Goal: Information Seeking & Learning: Check status

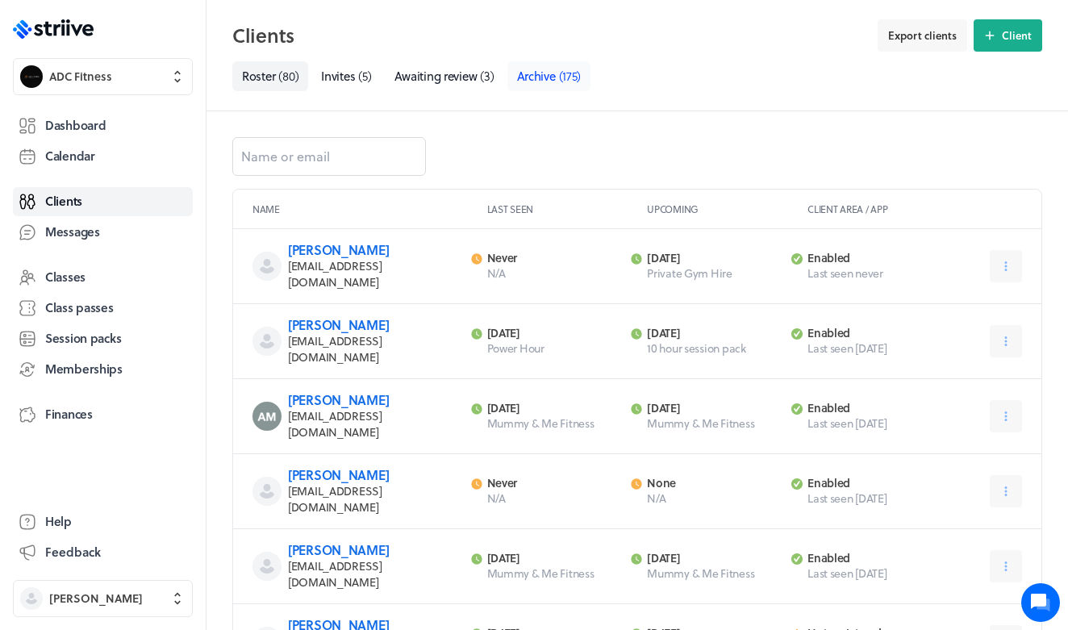
click at [555, 81] on span "Archive" at bounding box center [536, 76] width 39 height 18
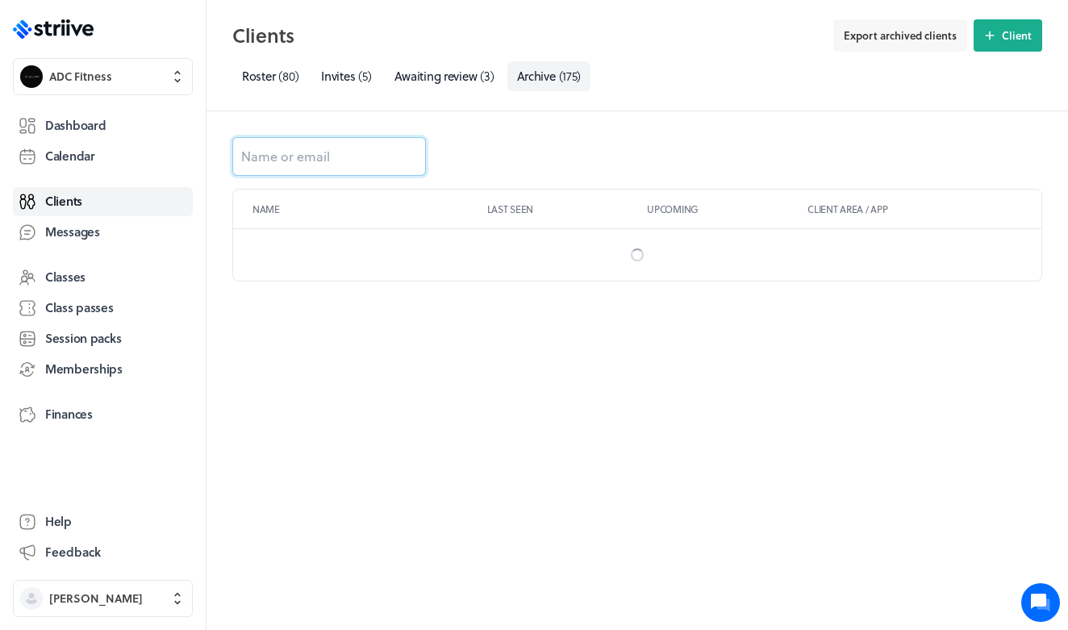
click at [337, 166] on input at bounding box center [329, 156] width 194 height 39
type input "[PERSON_NAME]"
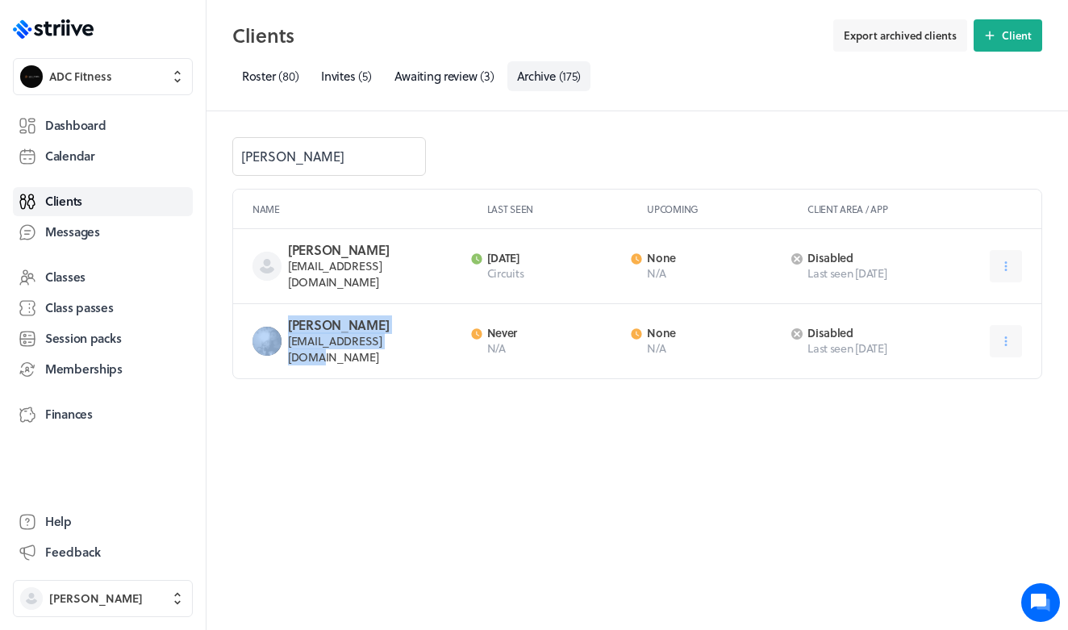
drag, startPoint x: 399, startPoint y: 330, endPoint x: 282, endPoint y: 328, distance: 117.8
click at [282, 328] on div "[PERSON_NAME] [EMAIL_ADDRESS][DOMAIN_NAME] Last activity Never N/A Next activit…" at bounding box center [637, 341] width 808 height 74
copy span "[EMAIL_ADDRESS][DOMAIN_NAME]"
click at [86, 144] on link "Calendar" at bounding box center [103, 156] width 180 height 29
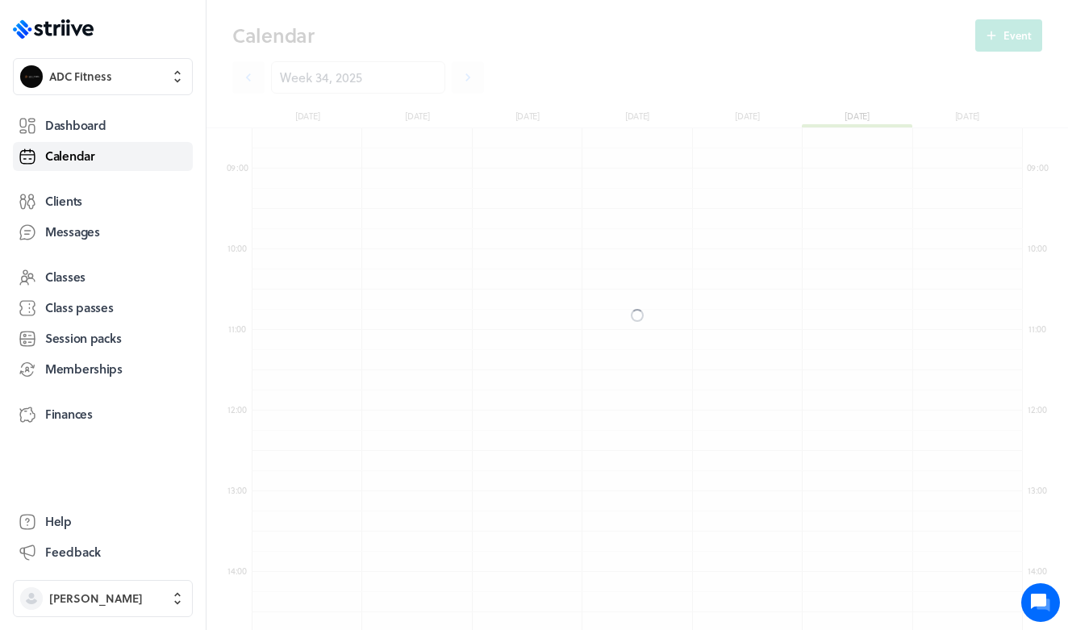
scroll to position [1936, 770]
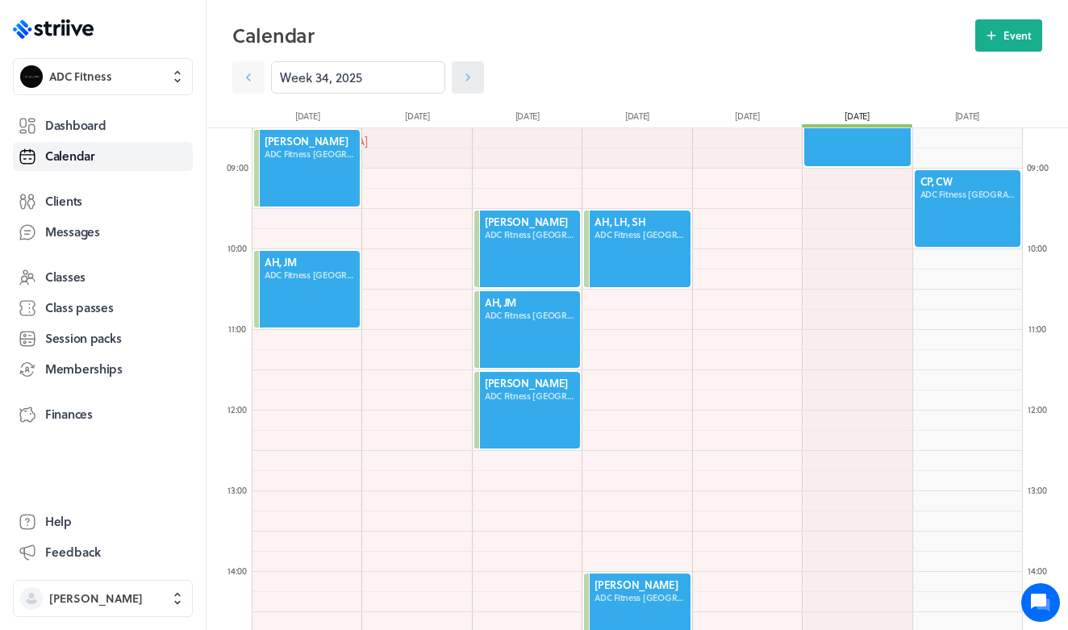
click at [473, 82] on icon at bounding box center [468, 77] width 16 height 16
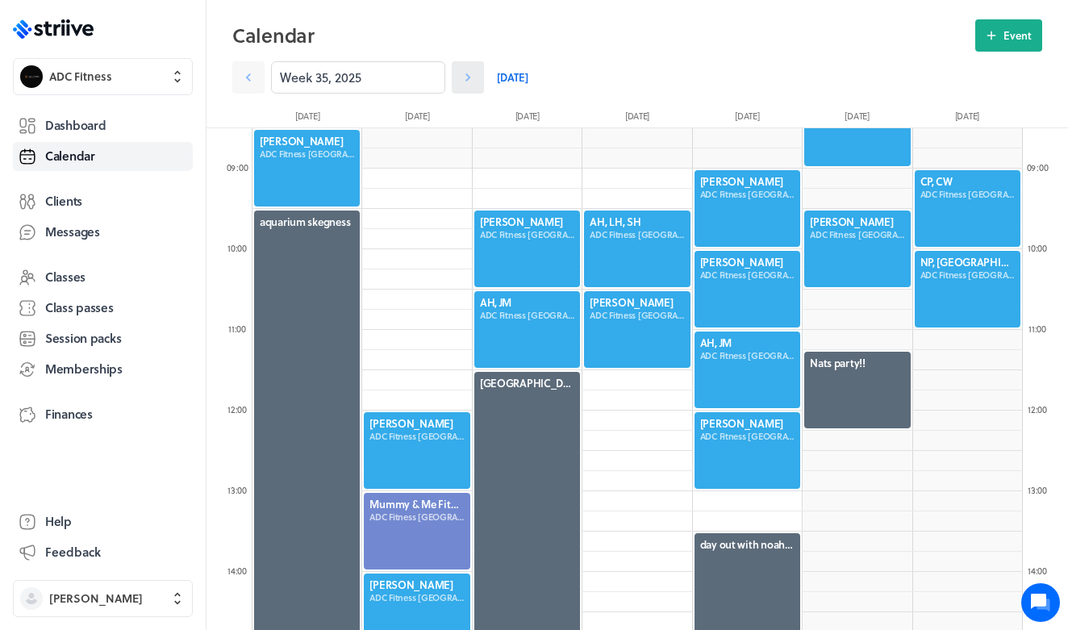
click at [473, 83] on icon at bounding box center [468, 77] width 16 height 16
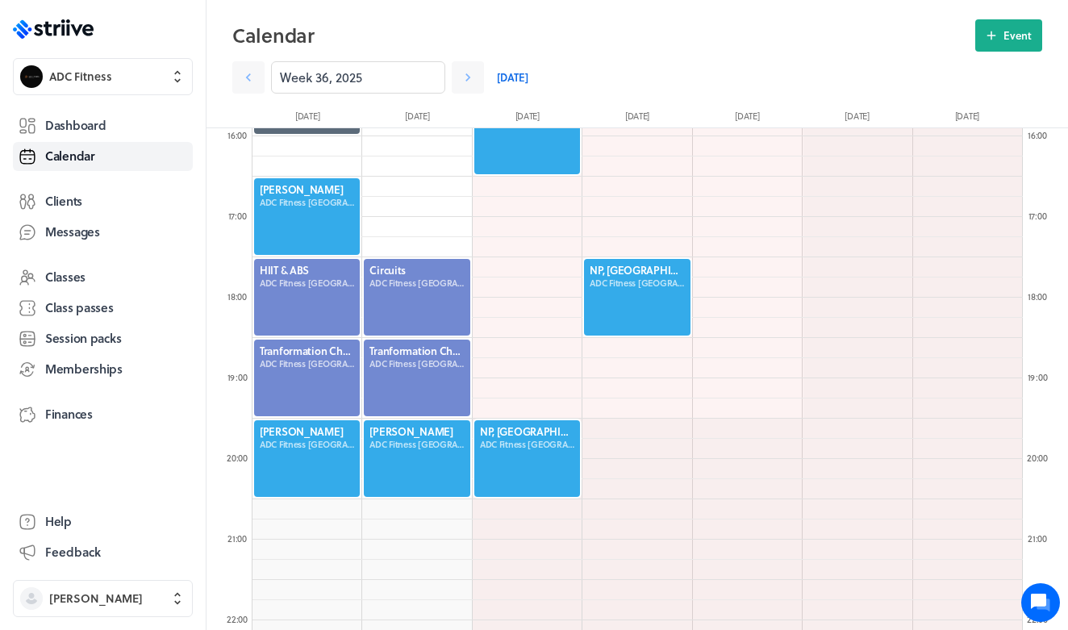
scroll to position [1276, 0]
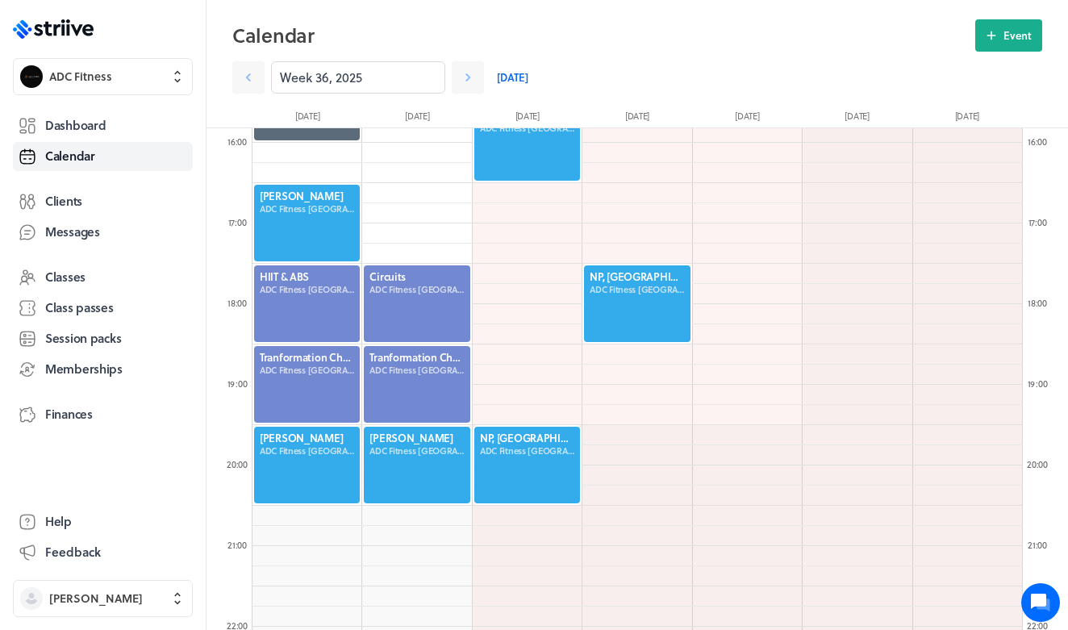
click at [325, 223] on div at bounding box center [307, 223] width 109 height 80
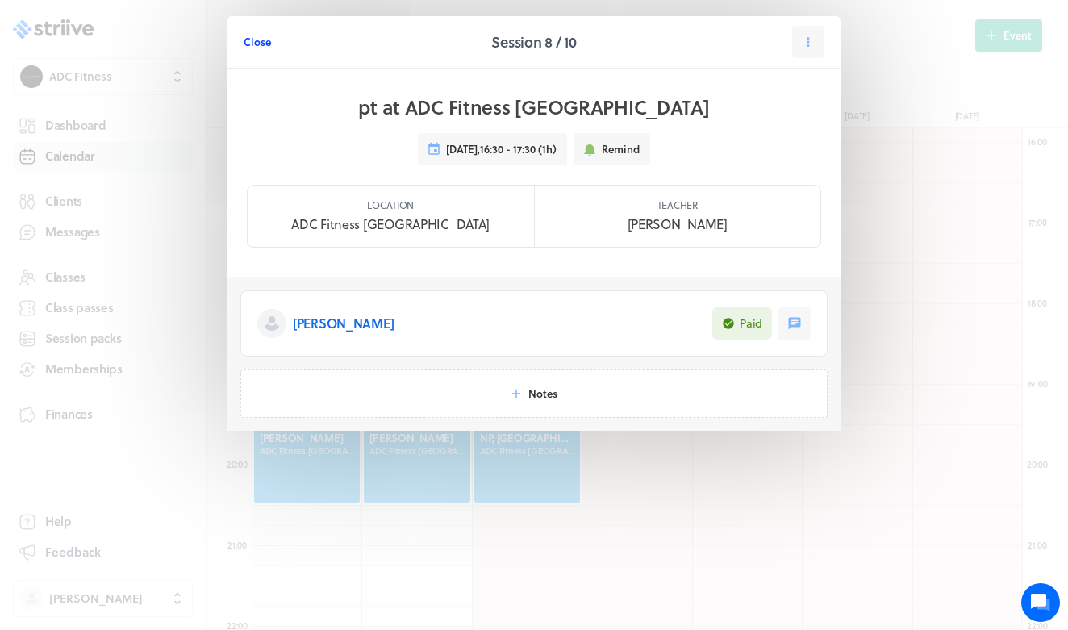
click at [261, 38] on span "Close" at bounding box center [257, 42] width 27 height 15
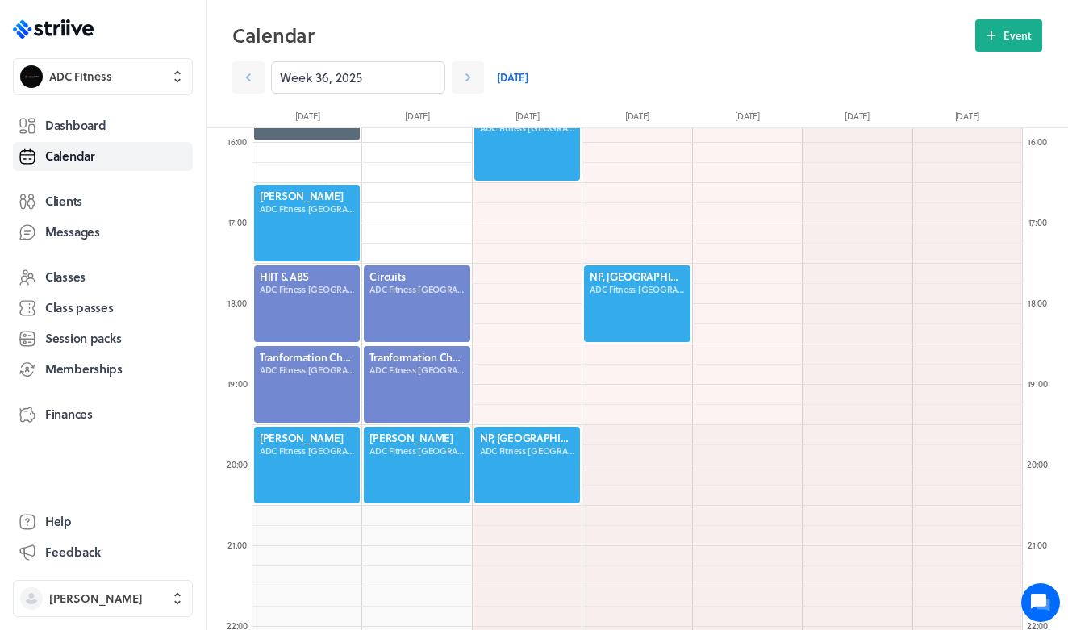
click at [325, 281] on div at bounding box center [307, 304] width 109 height 80
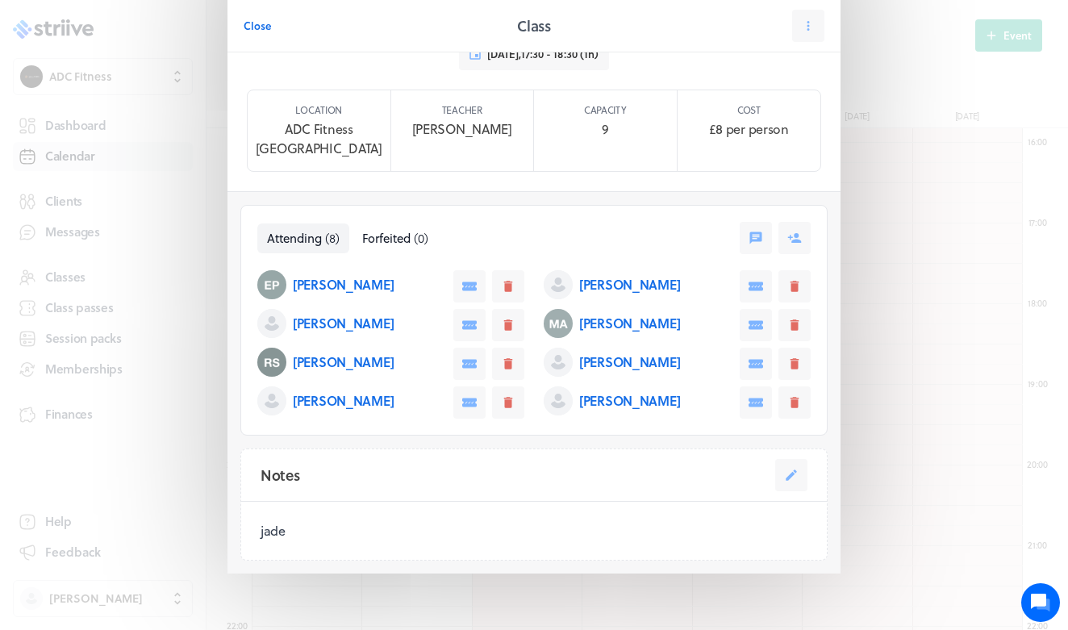
scroll to position [97, 0]
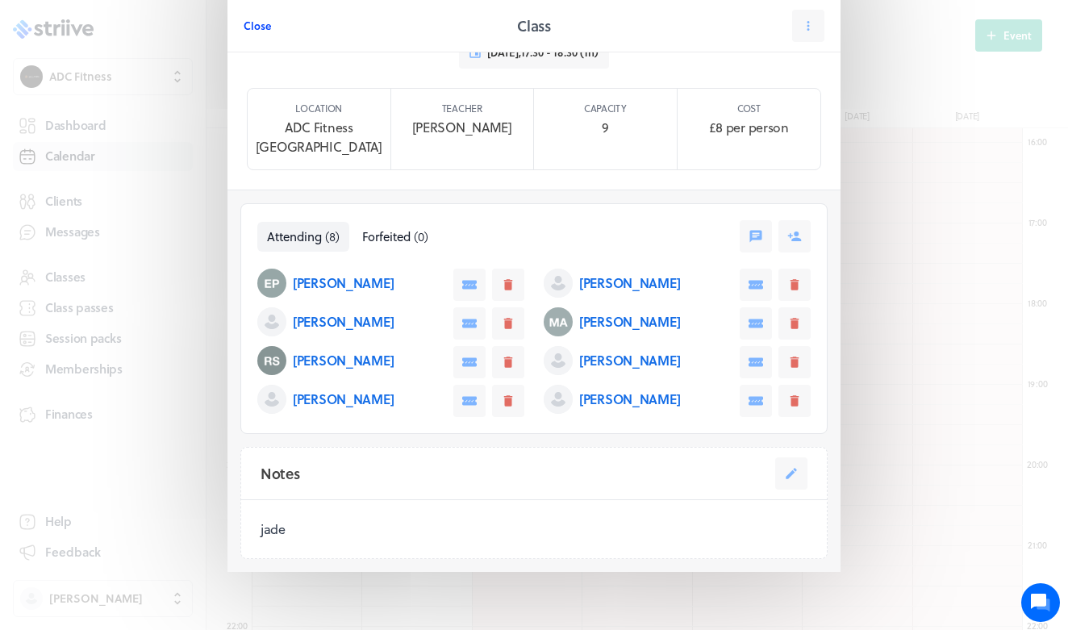
click at [253, 32] on span "Close" at bounding box center [257, 26] width 27 height 15
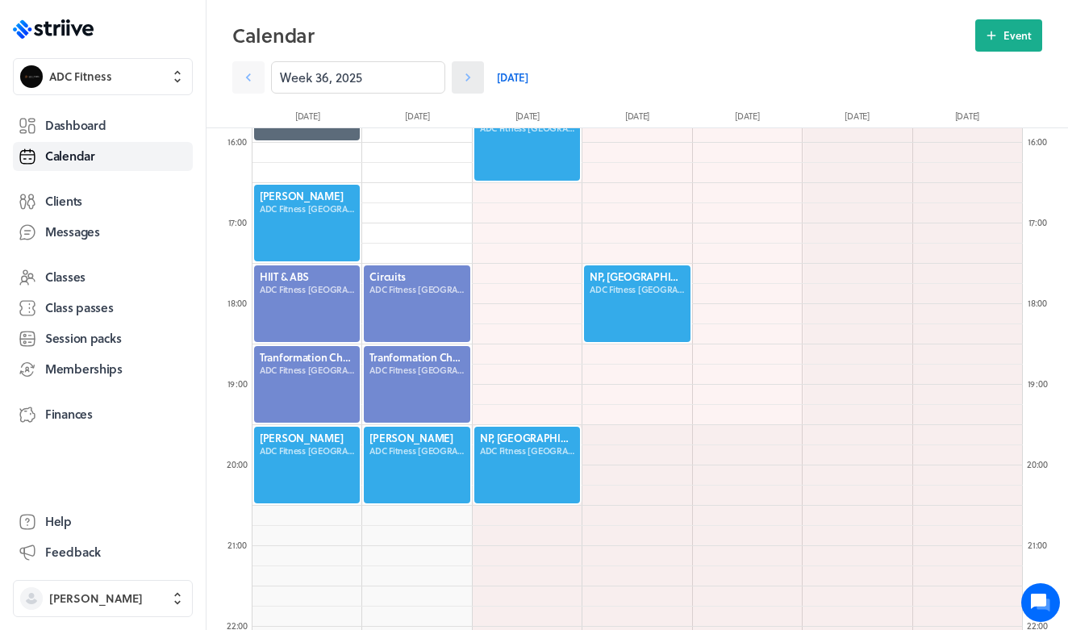
click at [469, 81] on icon at bounding box center [468, 77] width 16 height 16
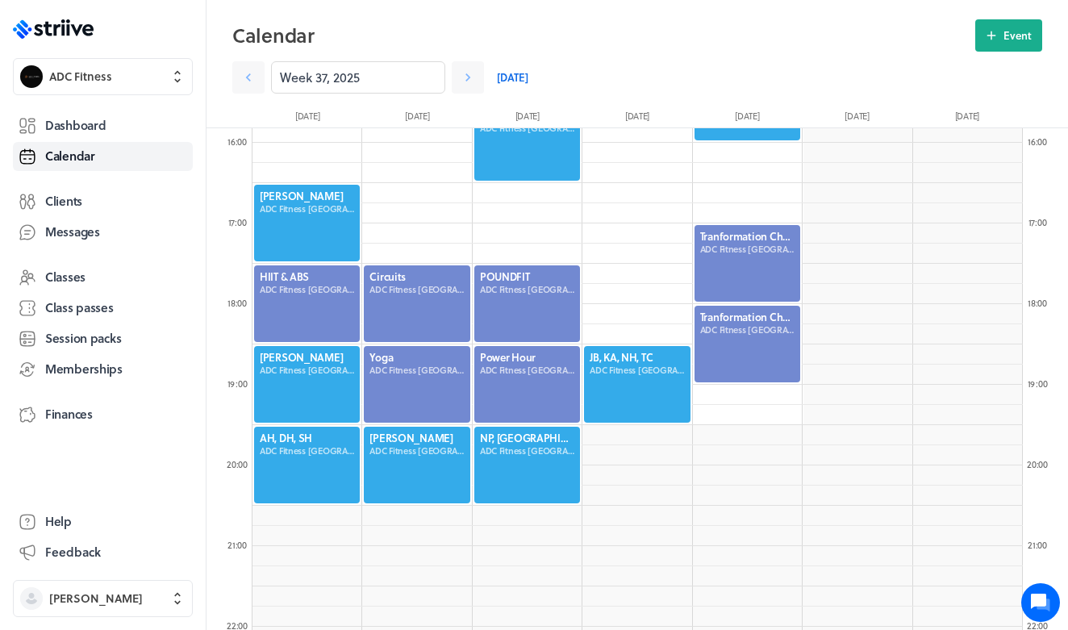
click at [348, 278] on div at bounding box center [307, 304] width 109 height 80
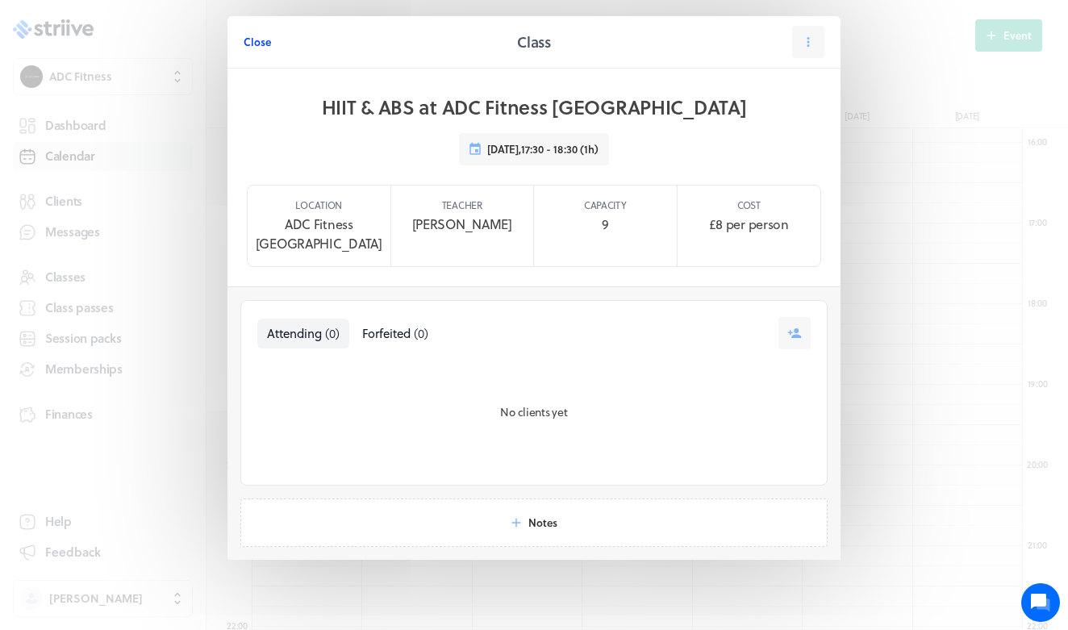
click at [261, 46] on span "Close" at bounding box center [257, 42] width 27 height 15
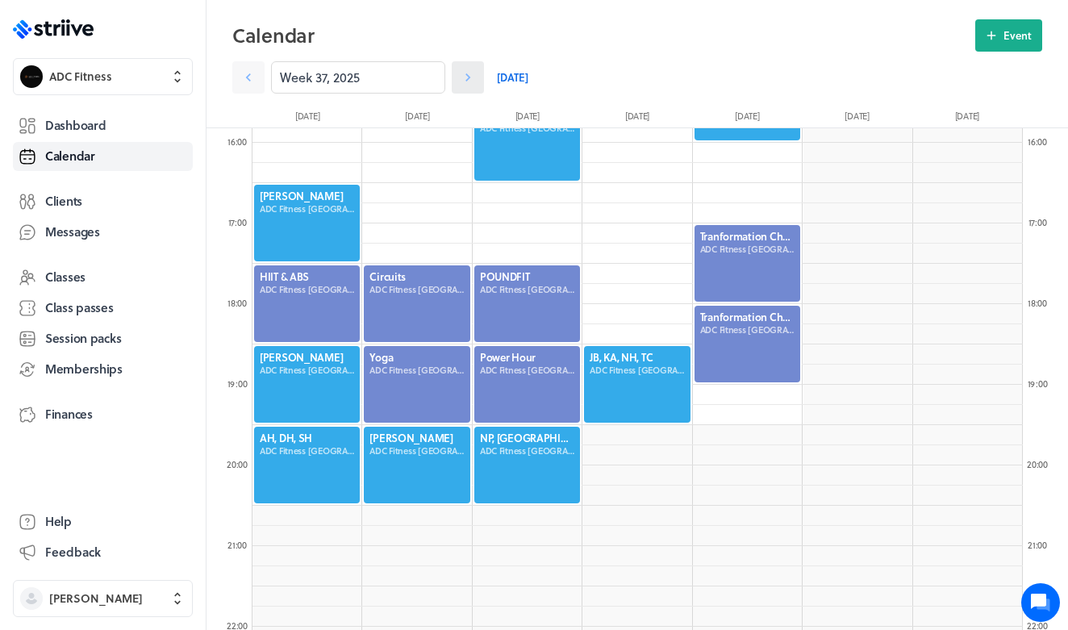
click at [470, 86] on link at bounding box center [468, 77] width 32 height 32
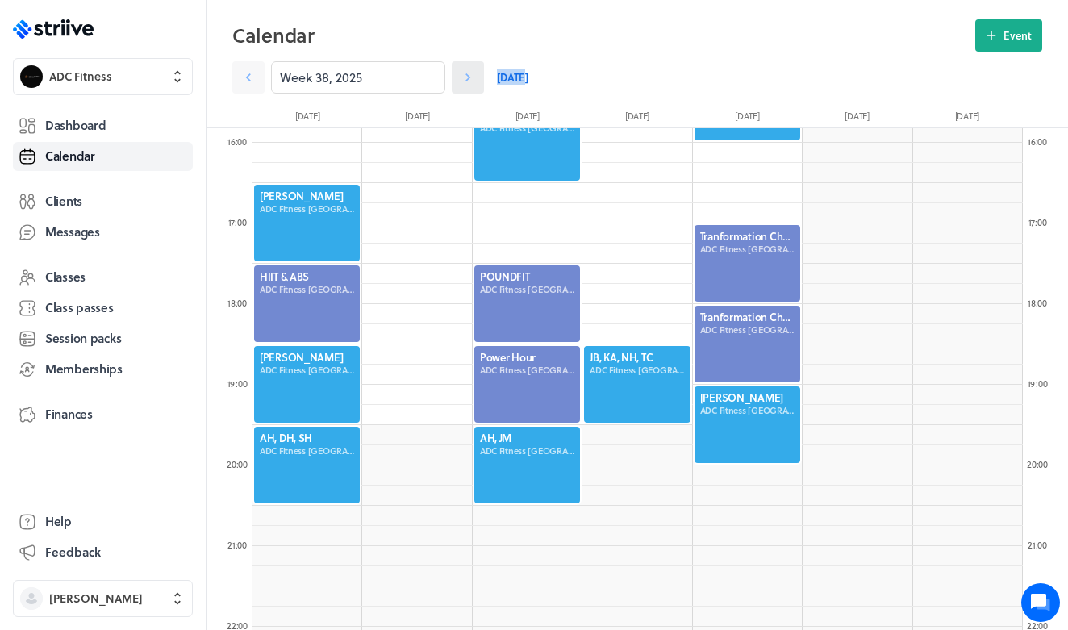
click at [470, 86] on link at bounding box center [468, 77] width 32 height 32
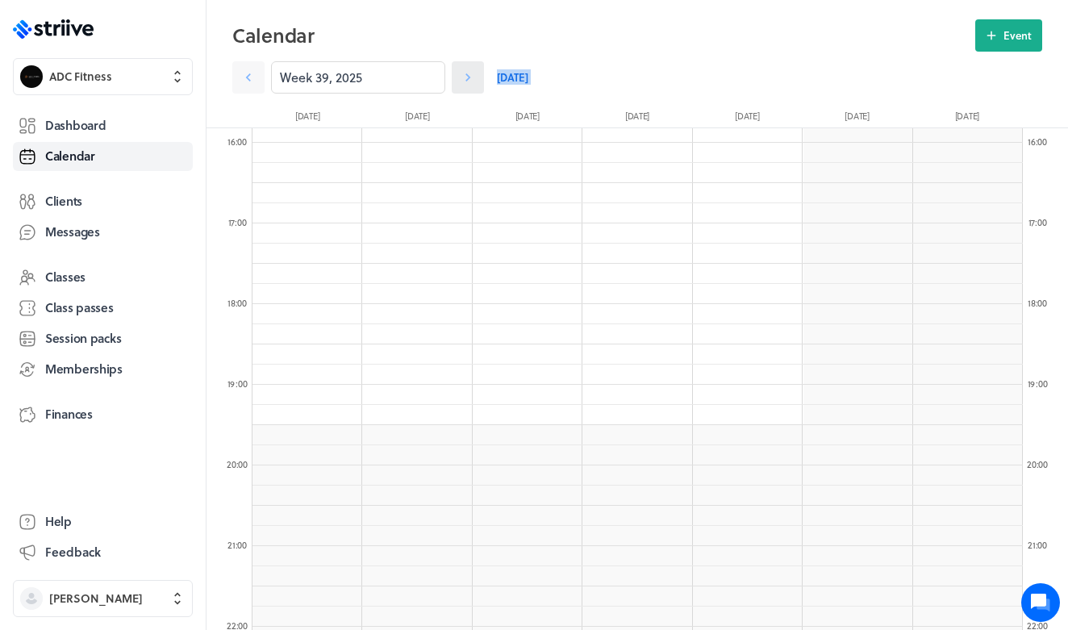
click at [470, 86] on link at bounding box center [468, 77] width 32 height 32
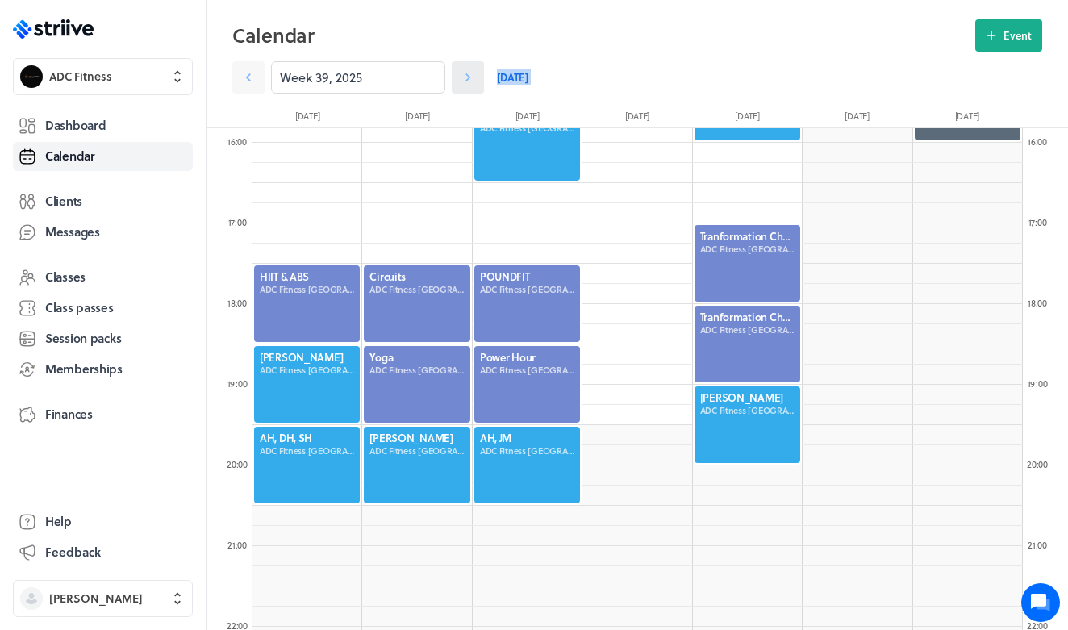
click at [470, 87] on link at bounding box center [468, 77] width 32 height 32
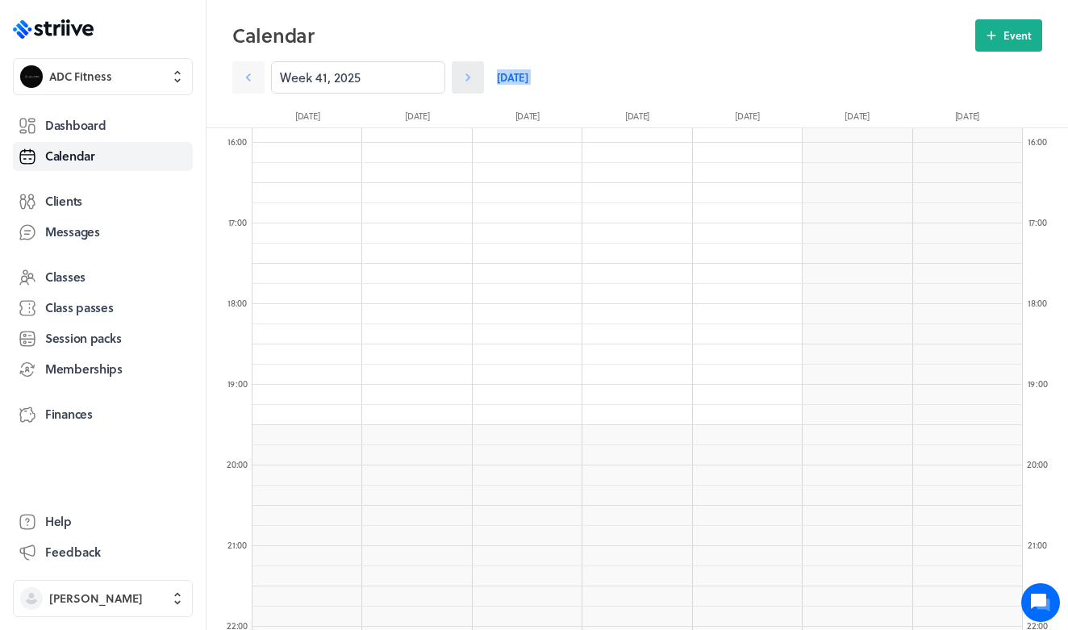
click at [470, 87] on link at bounding box center [468, 77] width 32 height 32
click at [470, 88] on link at bounding box center [468, 77] width 32 height 32
click at [470, 89] on link at bounding box center [468, 77] width 32 height 32
click at [470, 90] on link at bounding box center [468, 77] width 32 height 32
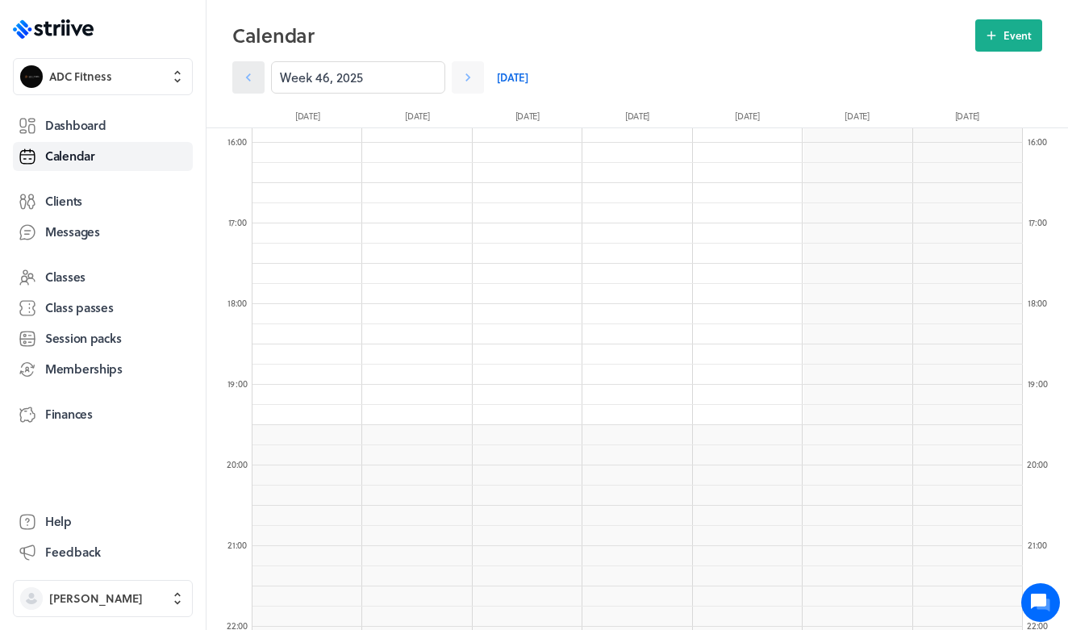
click at [256, 76] on icon at bounding box center [248, 77] width 16 height 16
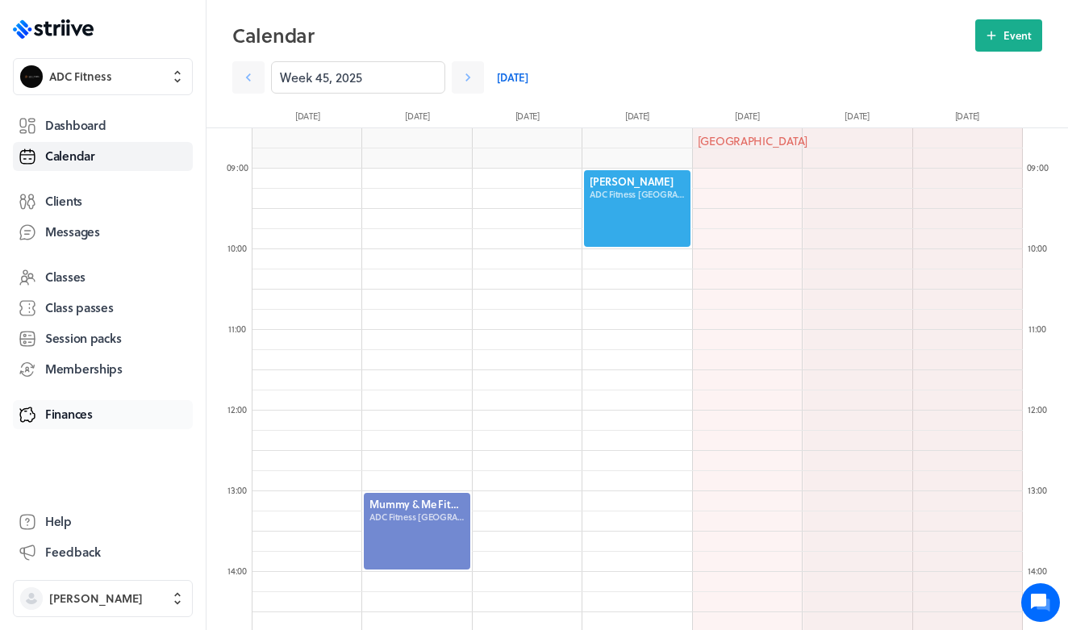
click at [113, 411] on link "Finances" at bounding box center [103, 414] width 180 height 29
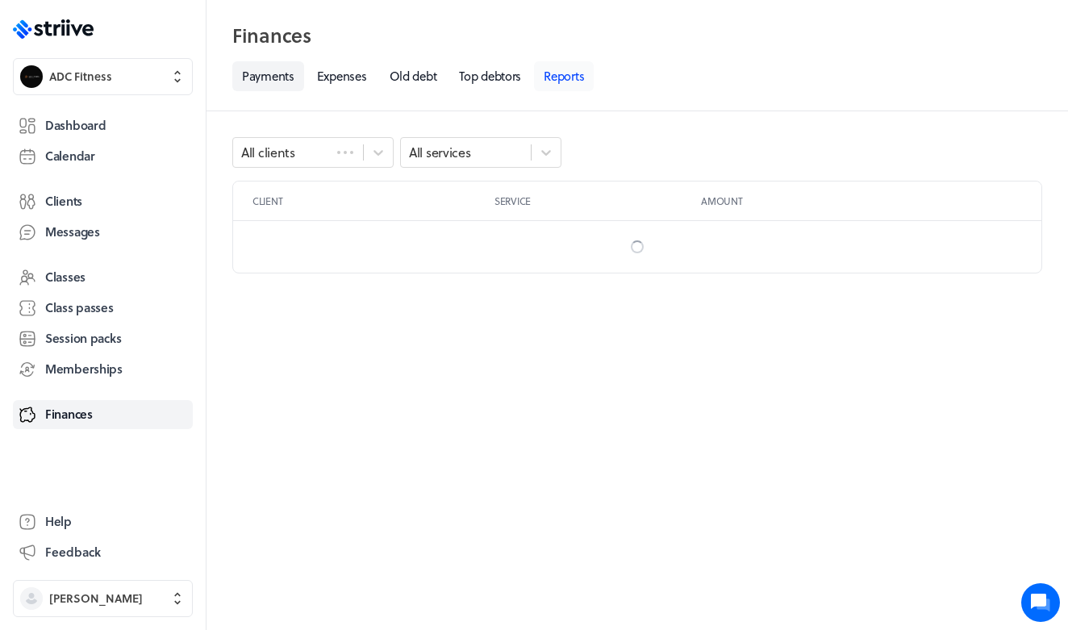
click at [573, 90] on link "Reports" at bounding box center [564, 76] width 60 height 30
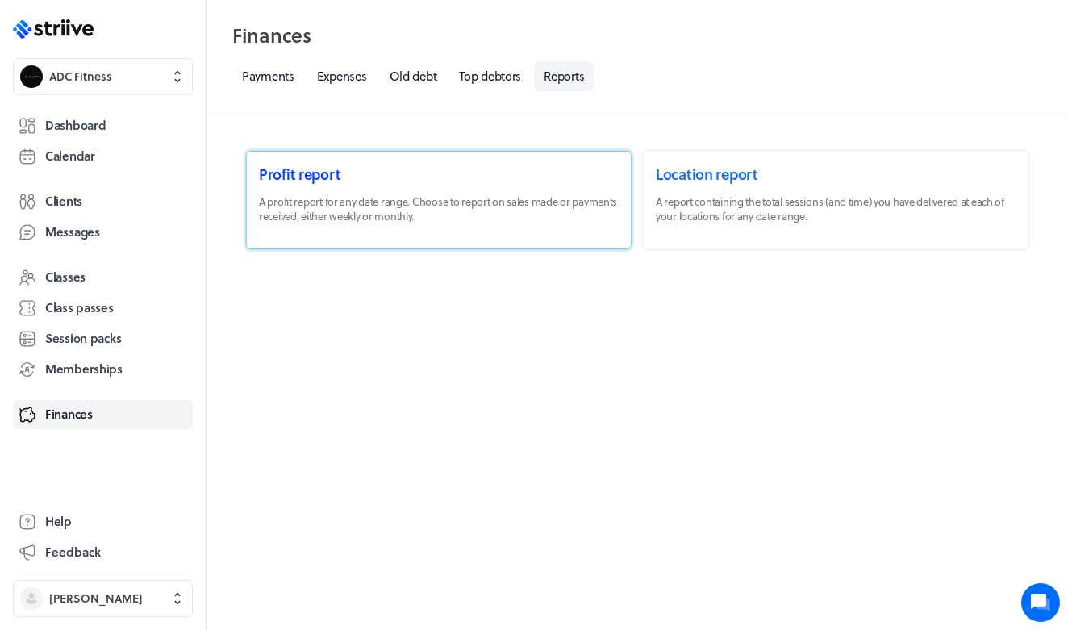
click at [492, 194] on link at bounding box center [439, 200] width 386 height 98
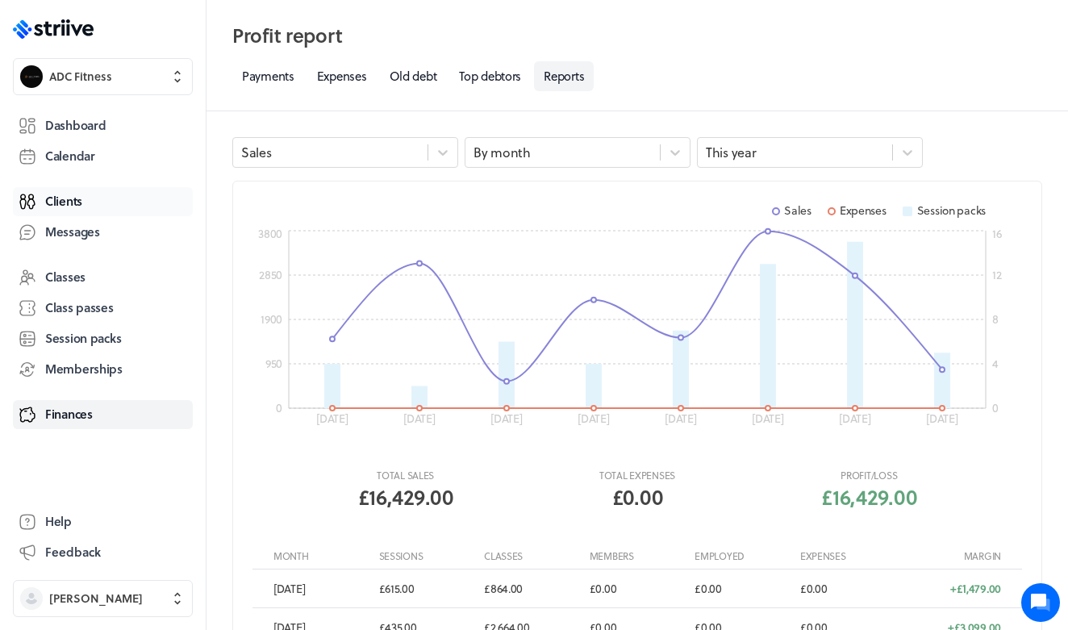
click at [85, 193] on link "Clients" at bounding box center [103, 201] width 180 height 29
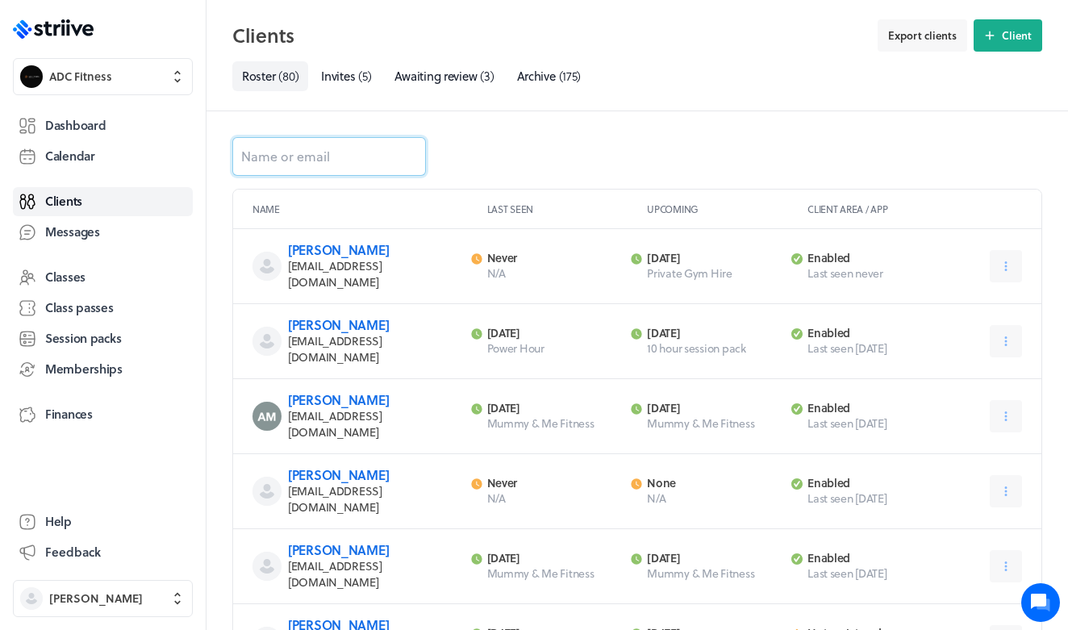
click at [294, 161] on input at bounding box center [329, 156] width 194 height 39
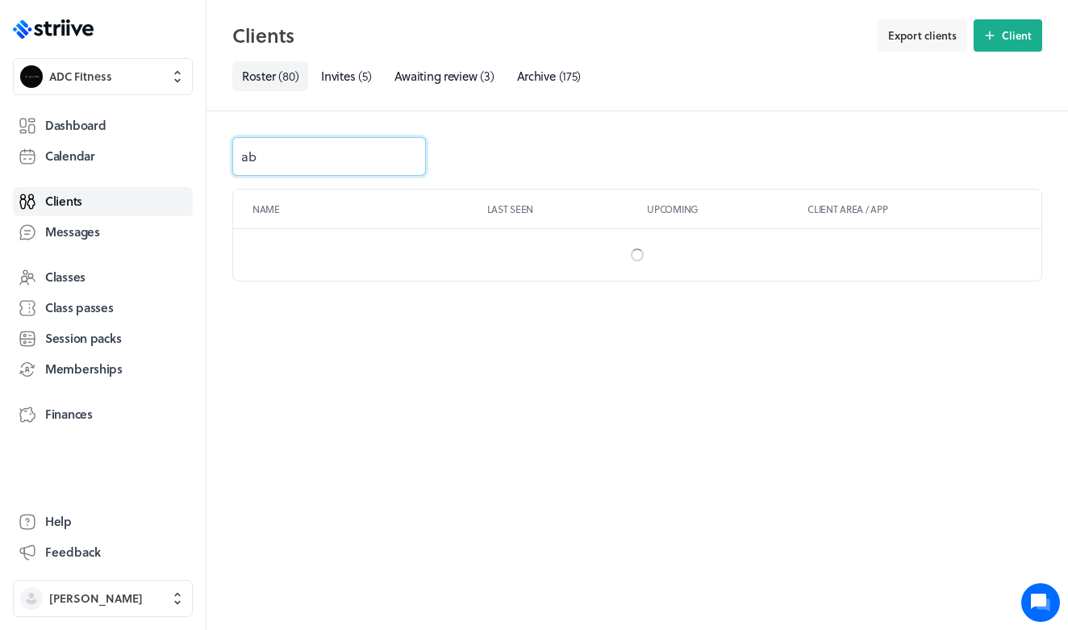
type input "a"
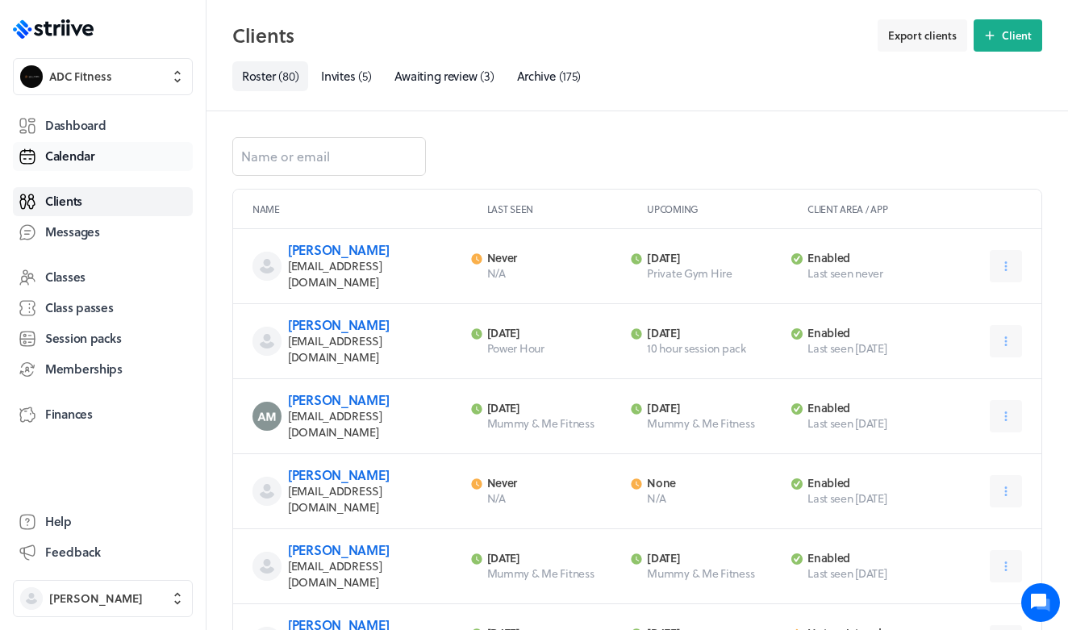
click at [68, 154] on span "Calendar" at bounding box center [70, 156] width 50 height 17
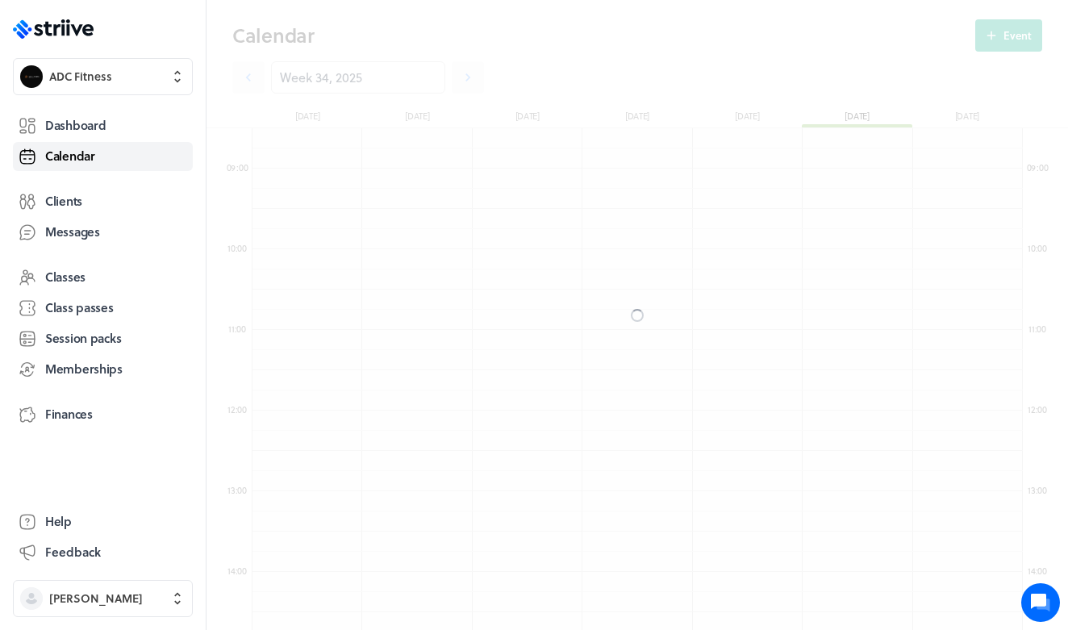
scroll to position [1936, 770]
click at [64, 155] on span "Calendar" at bounding box center [70, 156] width 50 height 17
click at [90, 152] on span "Calendar" at bounding box center [70, 156] width 50 height 17
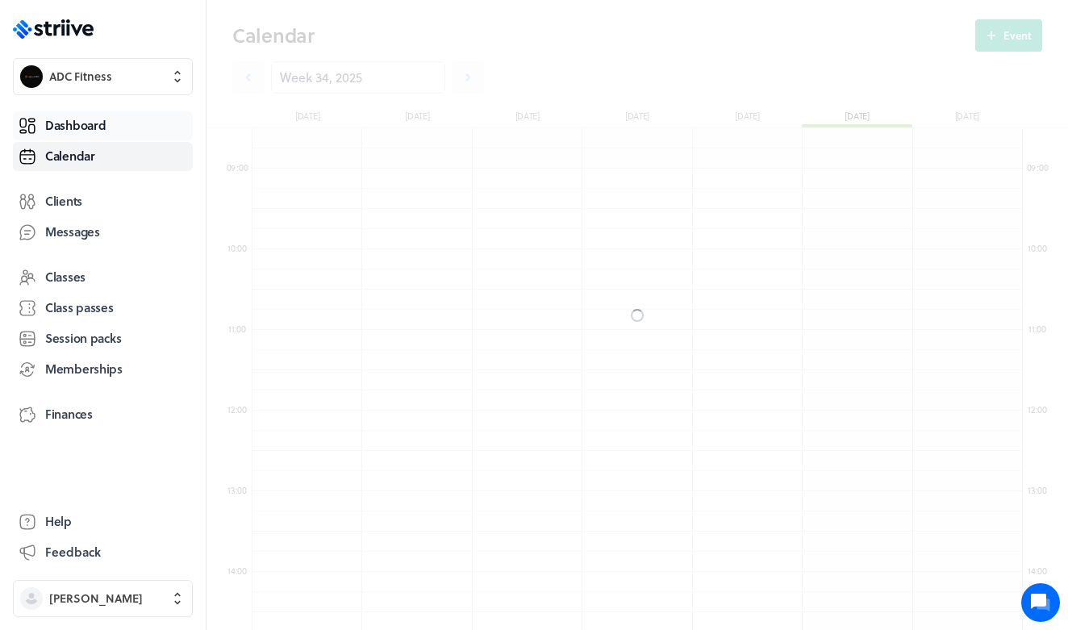
click at [123, 123] on link "Dashboard" at bounding box center [103, 125] width 180 height 29
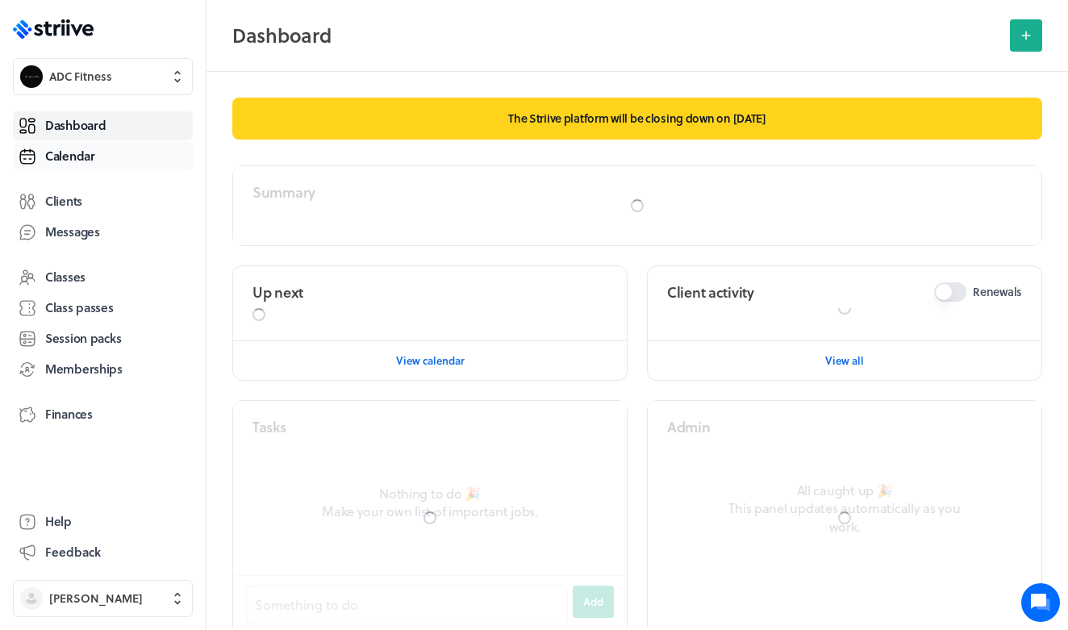
click at [86, 161] on span "Calendar" at bounding box center [70, 156] width 50 height 17
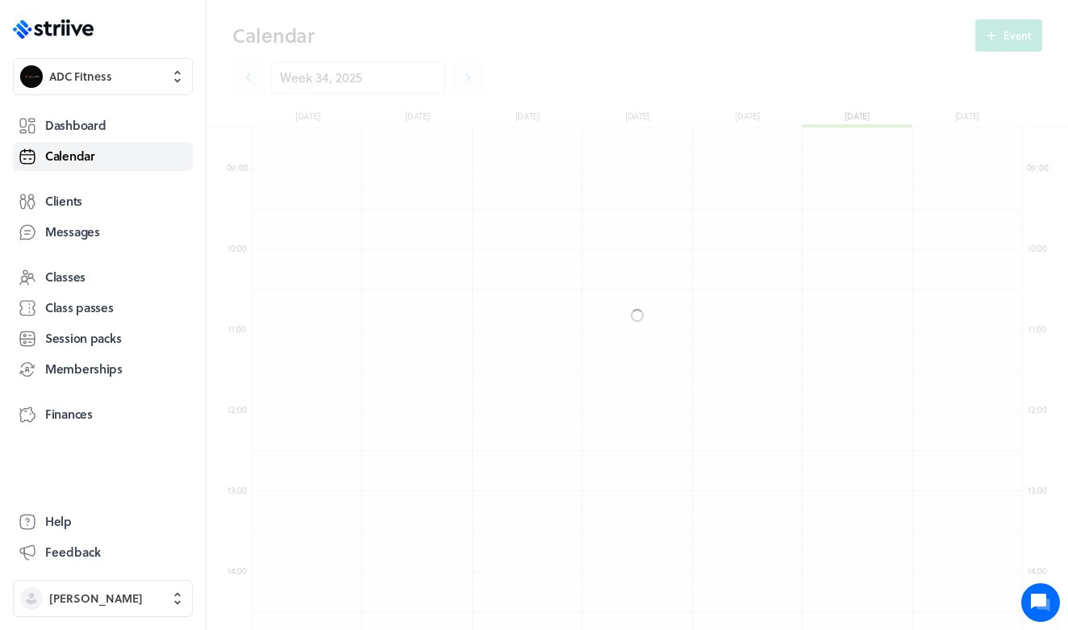
scroll to position [1936, 770]
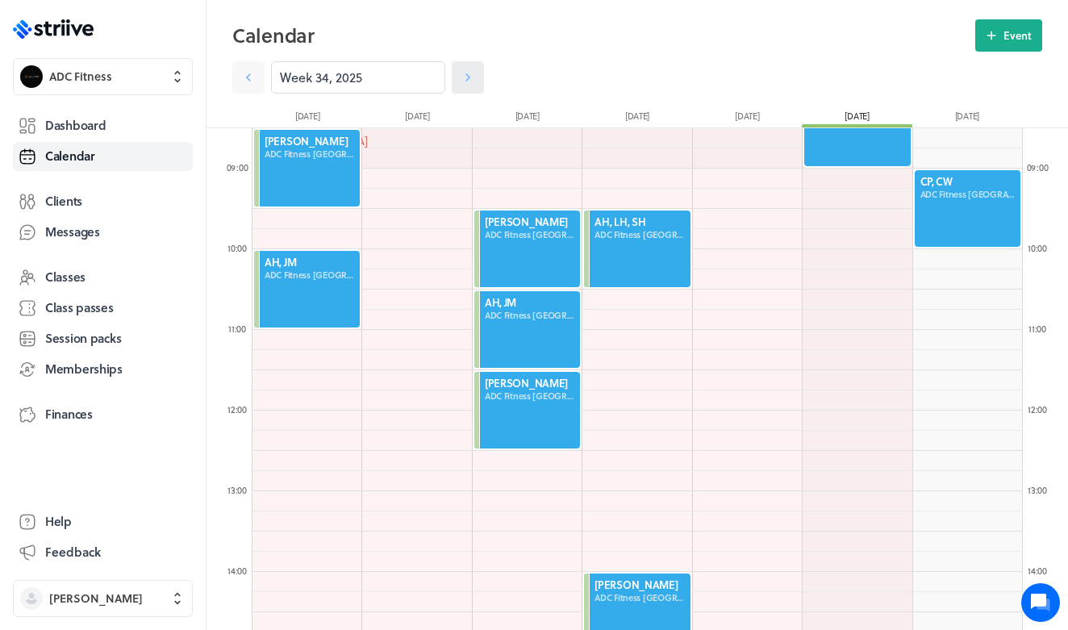
click at [468, 76] on icon at bounding box center [467, 77] width 5 height 8
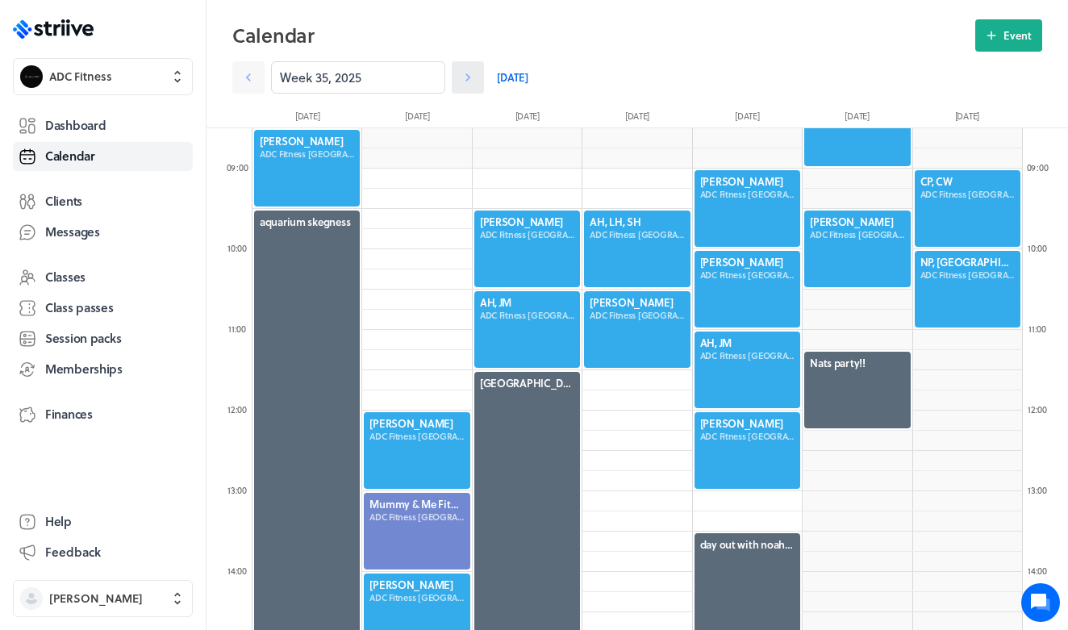
click at [473, 78] on icon at bounding box center [468, 77] width 16 height 16
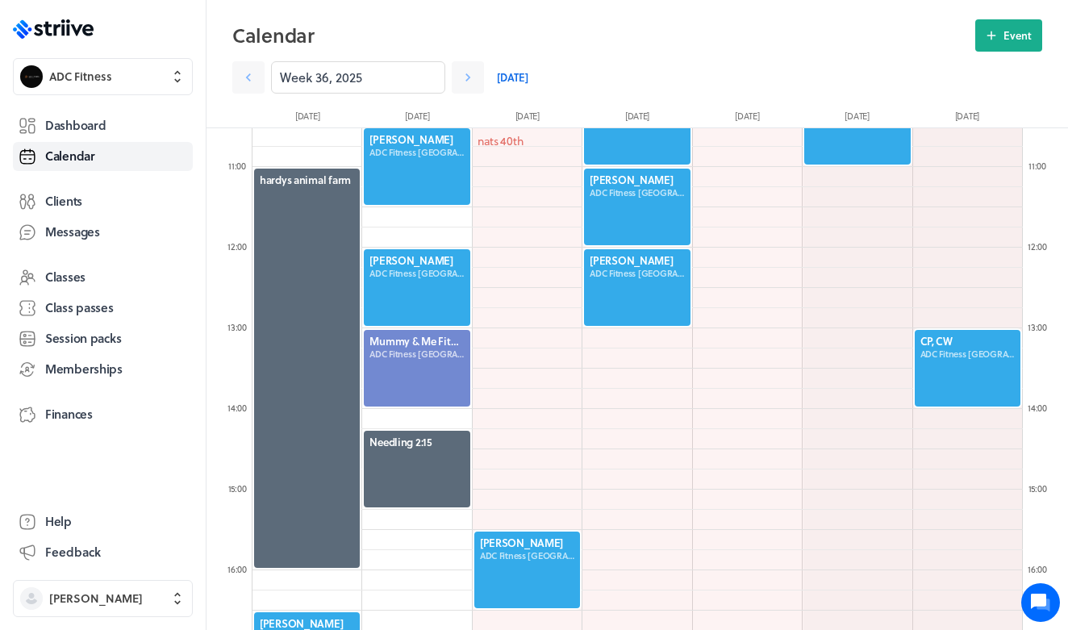
scroll to position [848, 0]
click at [465, 81] on icon at bounding box center [468, 77] width 16 height 16
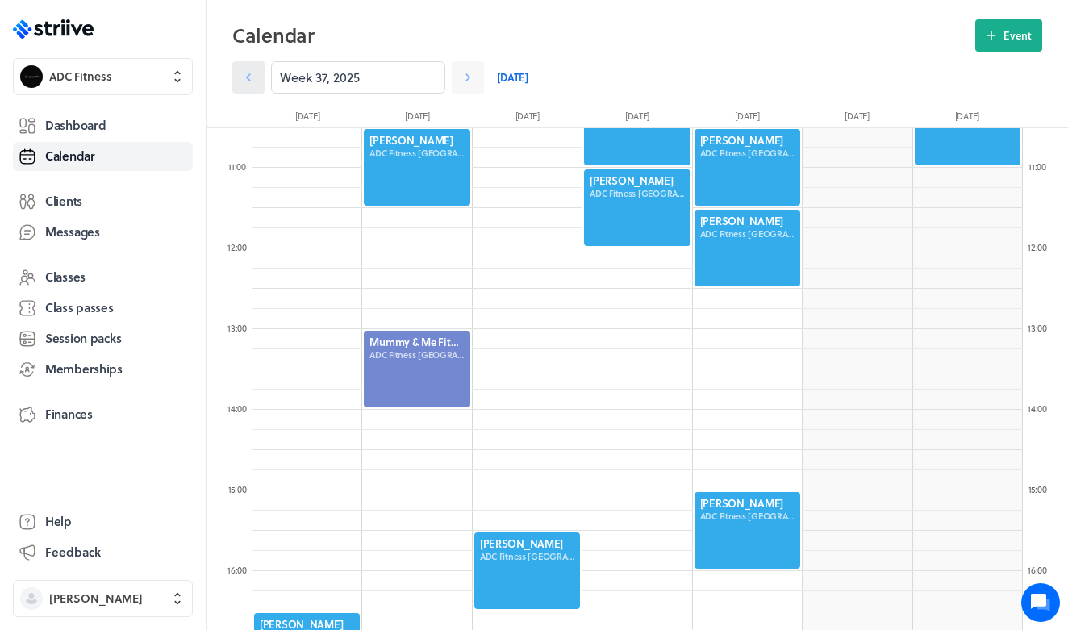
click at [247, 81] on icon at bounding box center [248, 77] width 16 height 16
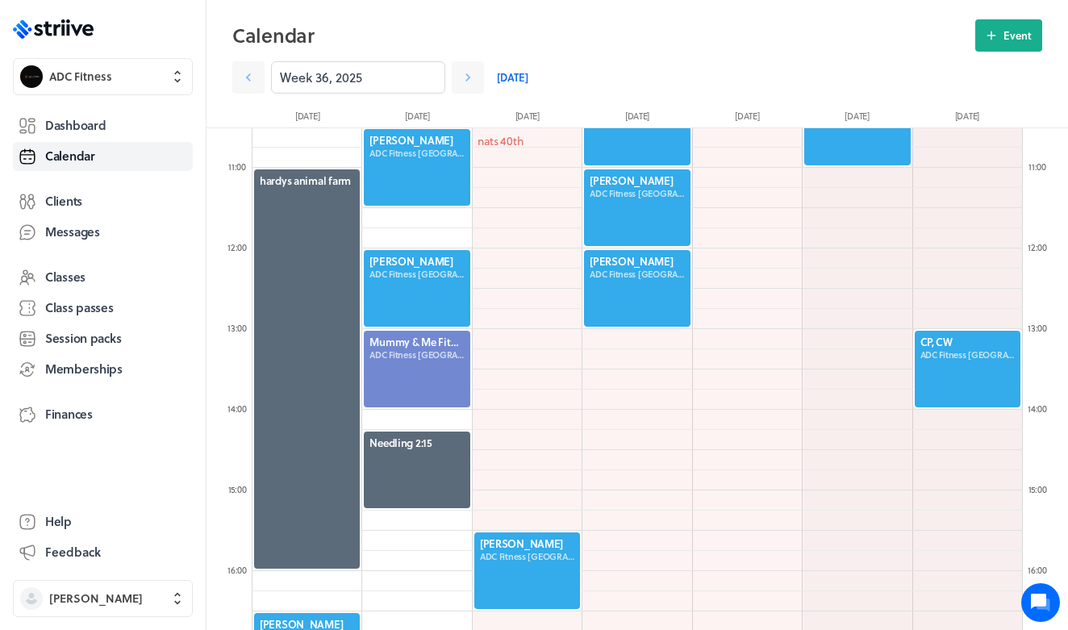
click at [404, 366] on div at bounding box center [416, 369] width 109 height 80
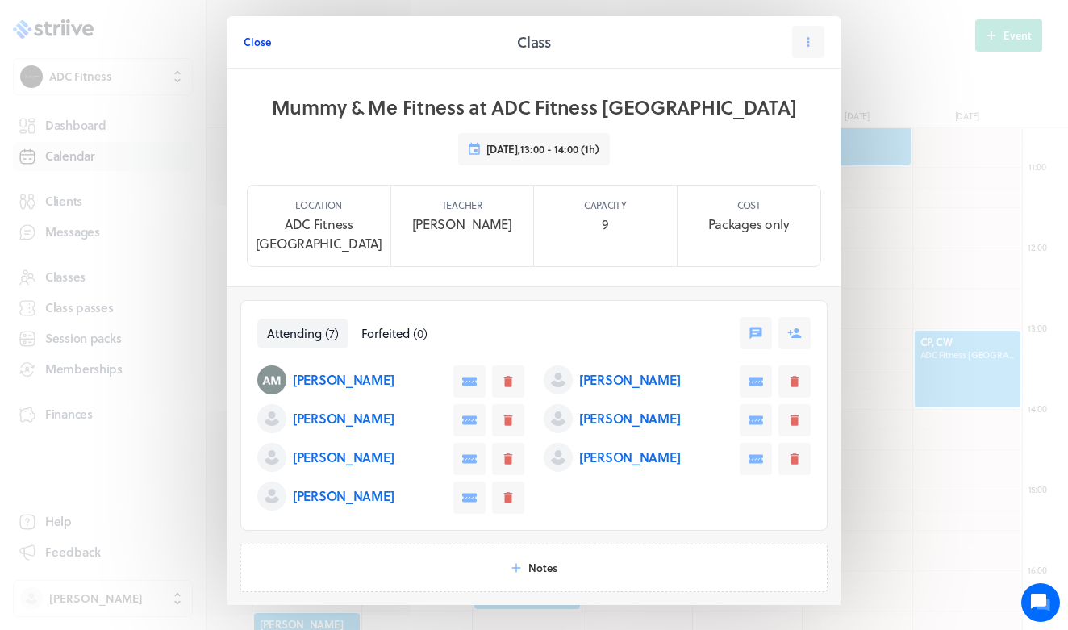
click at [251, 44] on span "Close" at bounding box center [257, 42] width 27 height 15
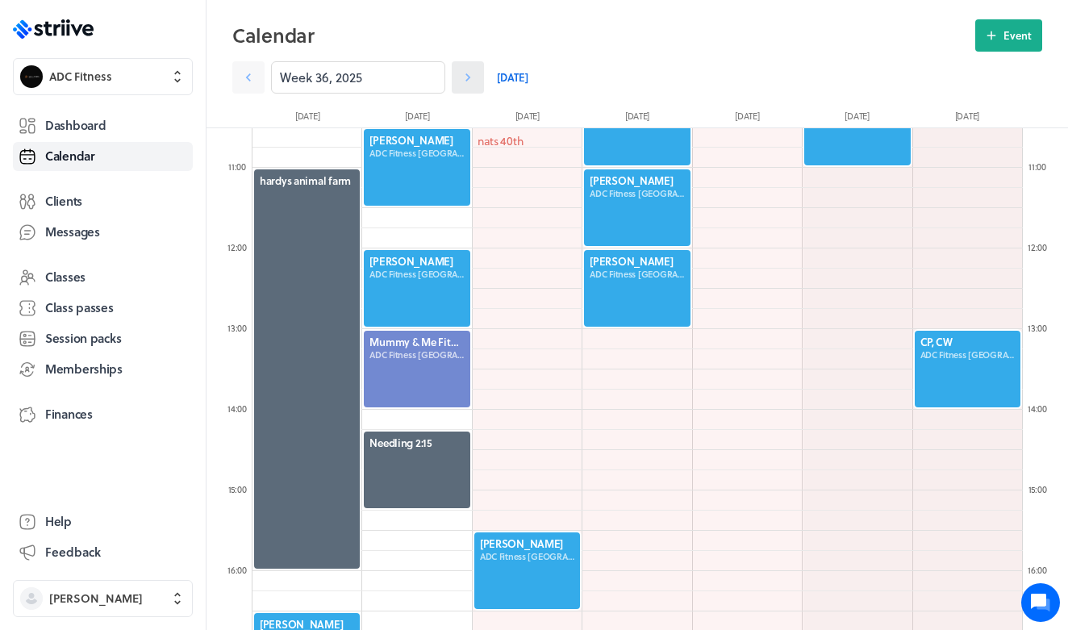
click at [468, 82] on icon at bounding box center [468, 77] width 16 height 16
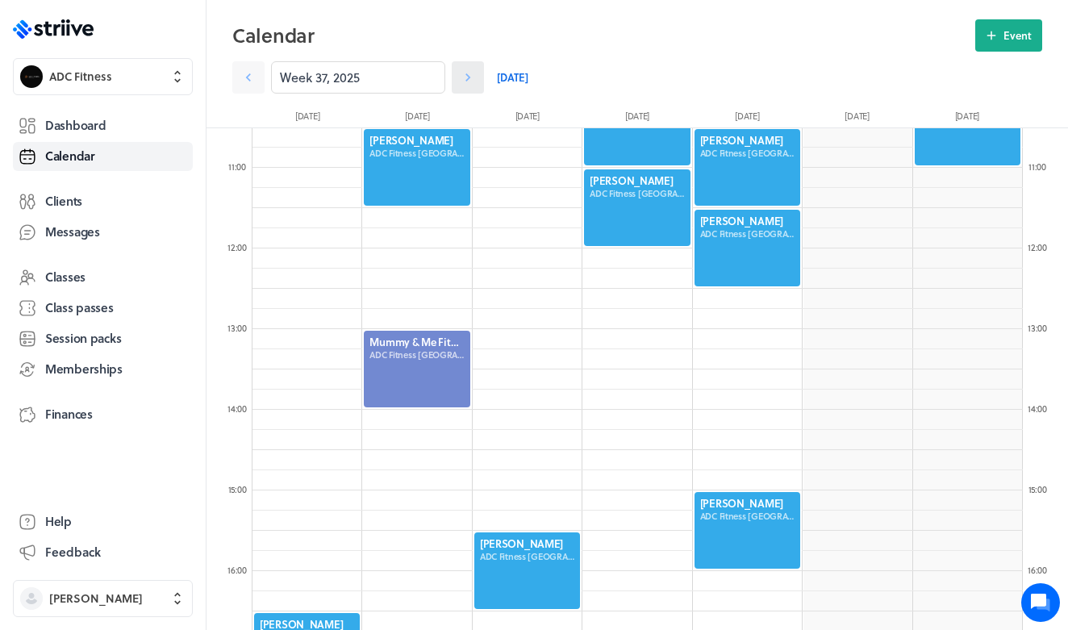
click at [468, 82] on icon at bounding box center [468, 77] width 16 height 16
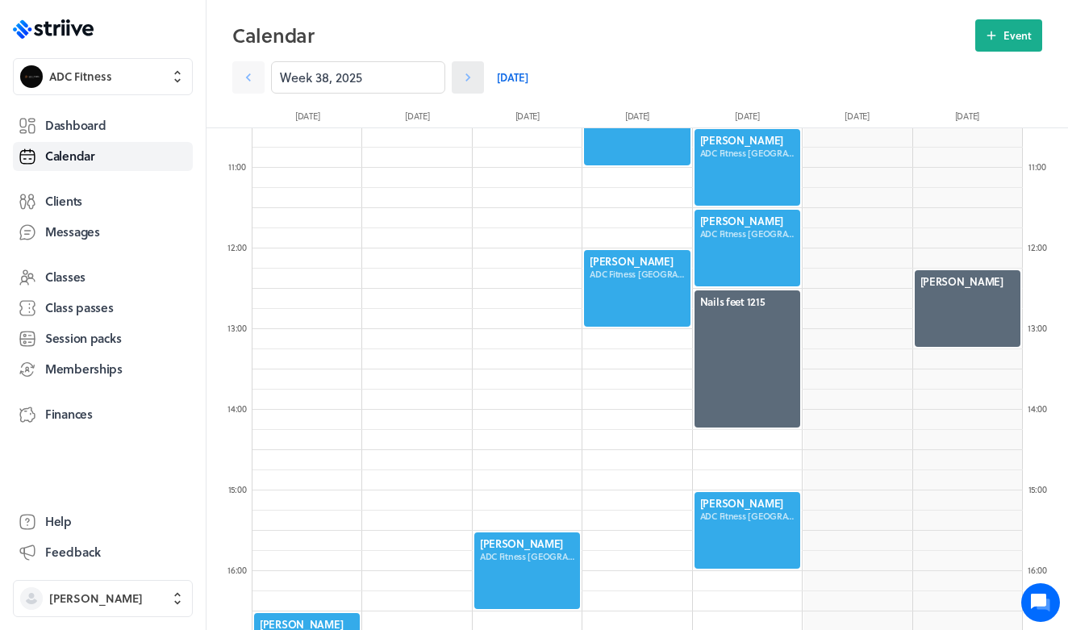
click at [468, 82] on icon at bounding box center [468, 77] width 16 height 16
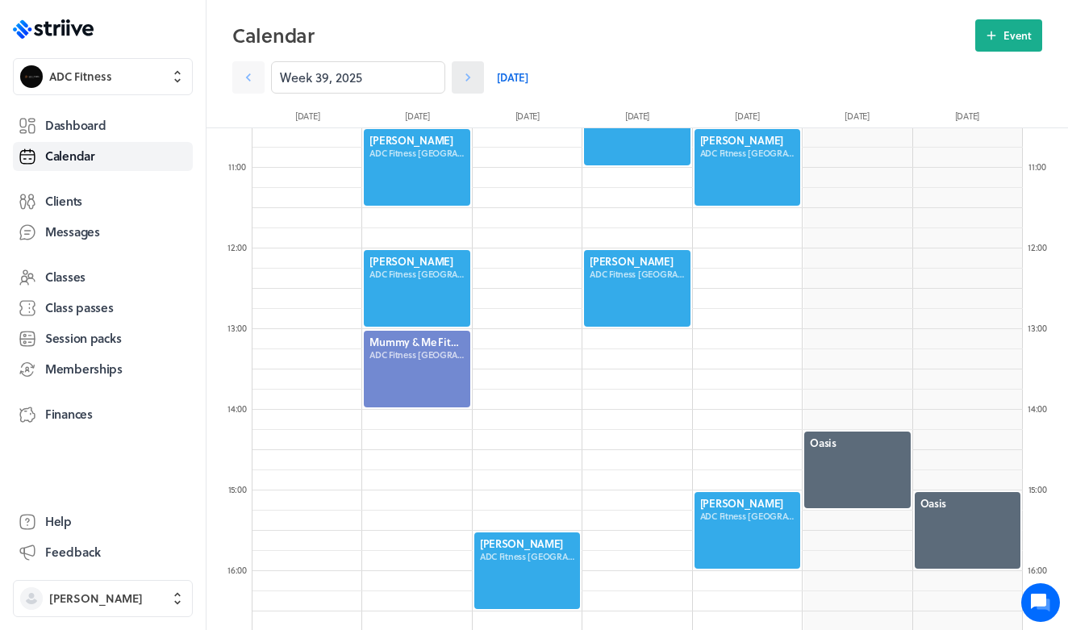
click at [468, 82] on icon at bounding box center [468, 77] width 16 height 16
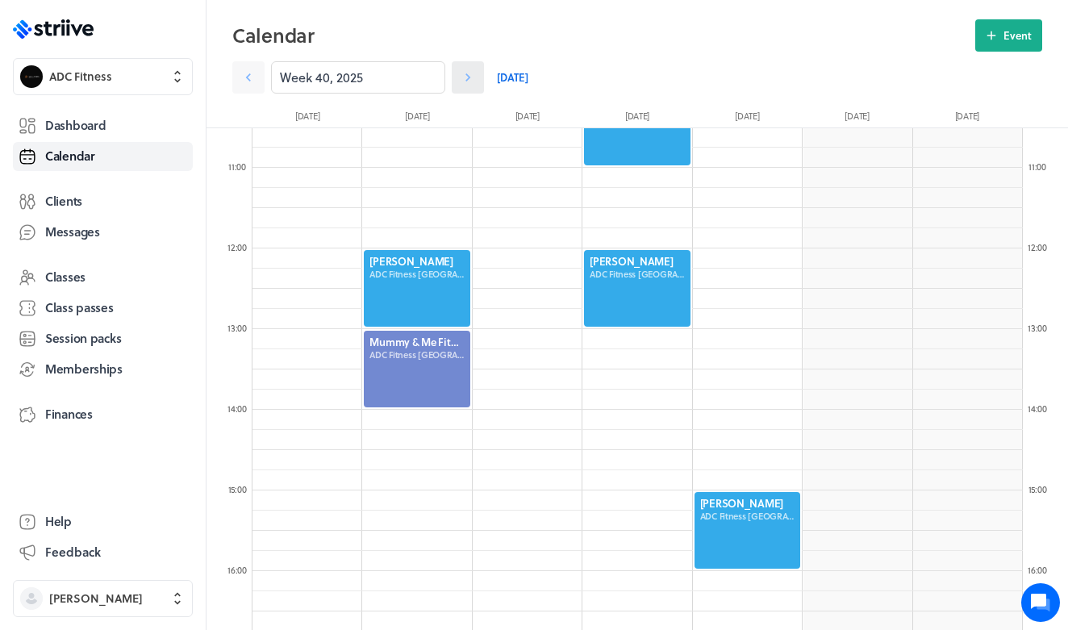
click at [468, 82] on icon at bounding box center [468, 77] width 16 height 16
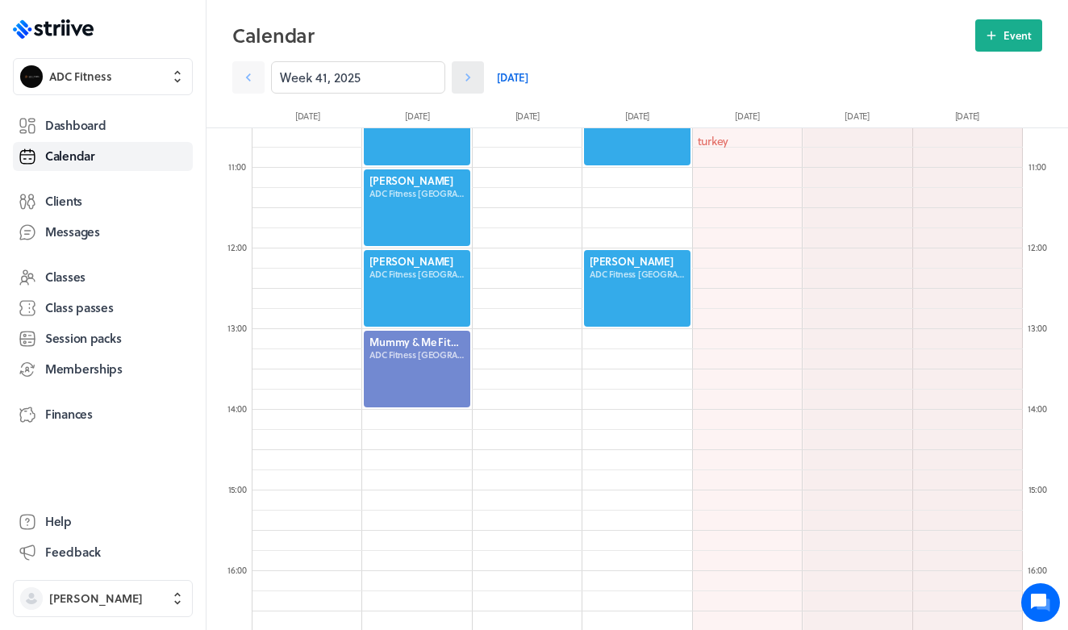
click at [468, 82] on icon at bounding box center [468, 77] width 16 height 16
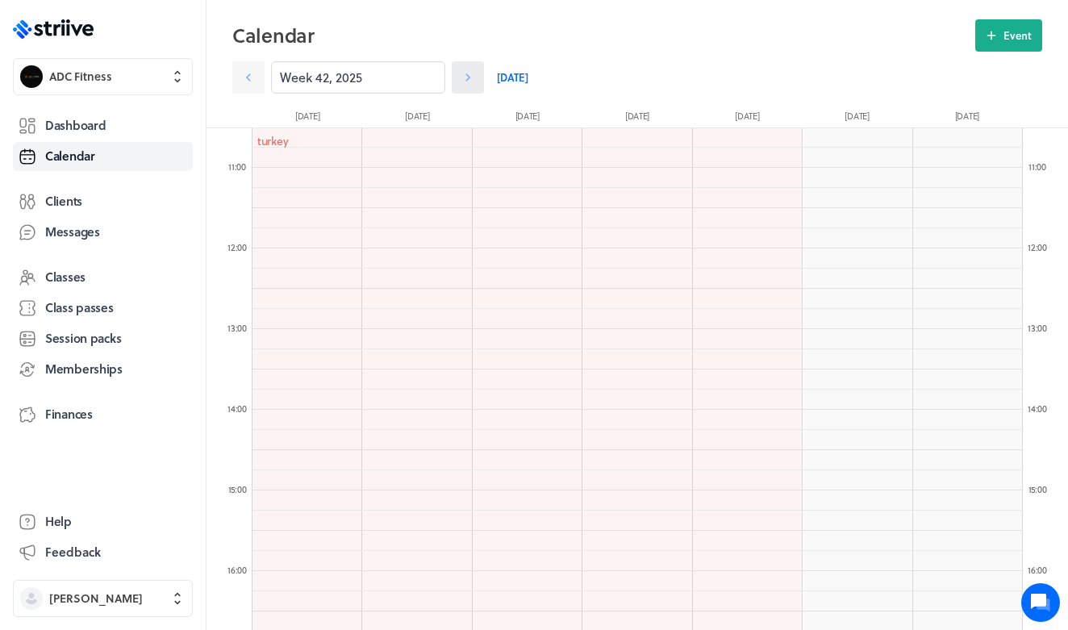
click at [468, 83] on icon at bounding box center [468, 77] width 16 height 16
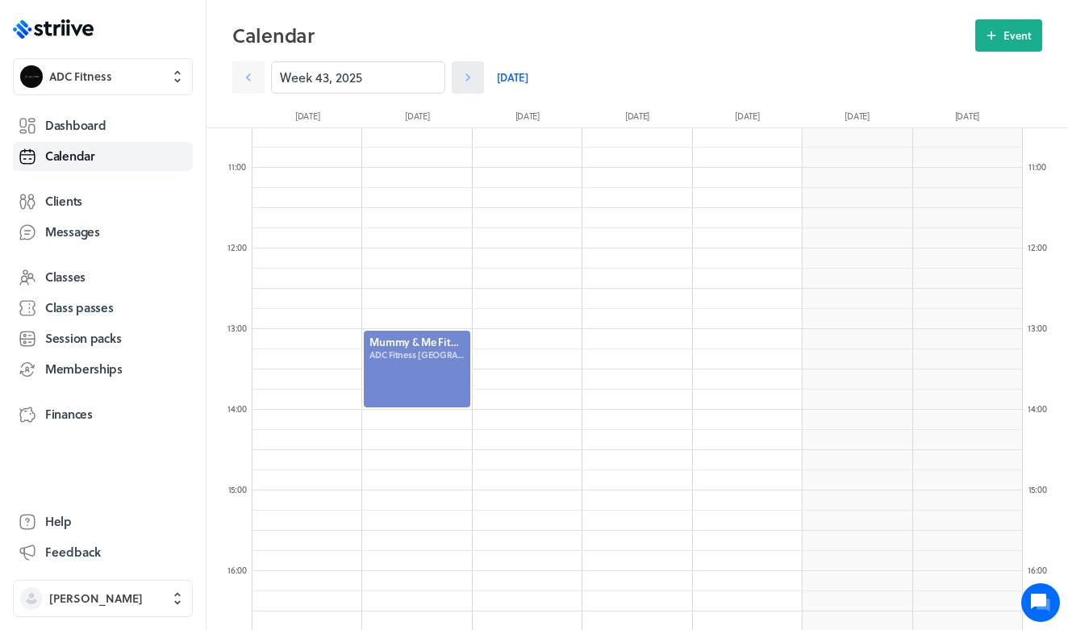
click at [468, 83] on icon at bounding box center [468, 77] width 16 height 16
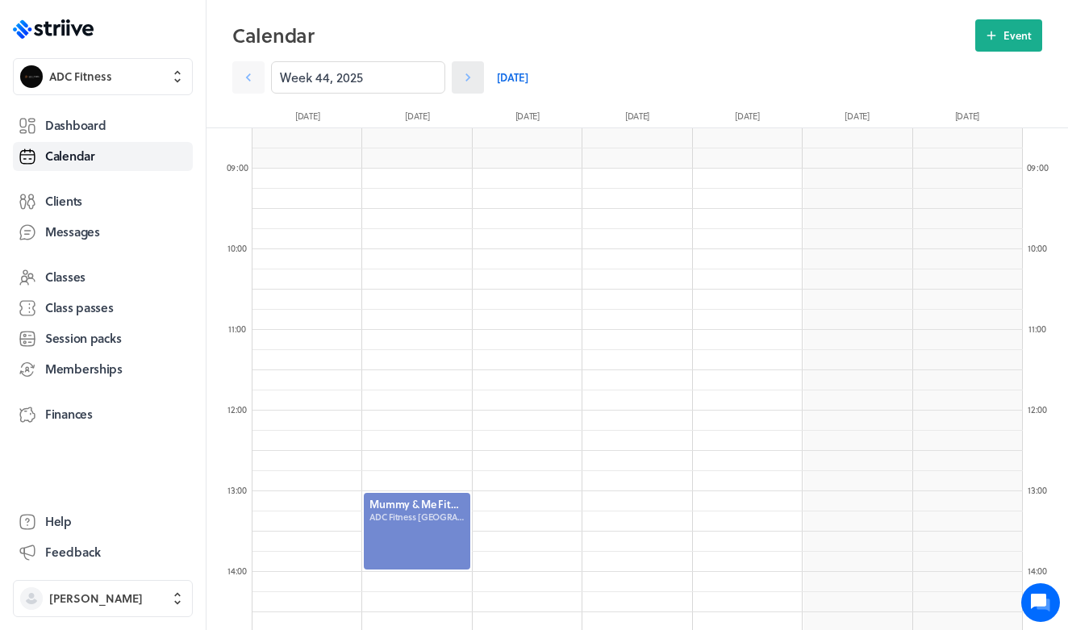
click at [469, 79] on icon at bounding box center [467, 77] width 5 height 8
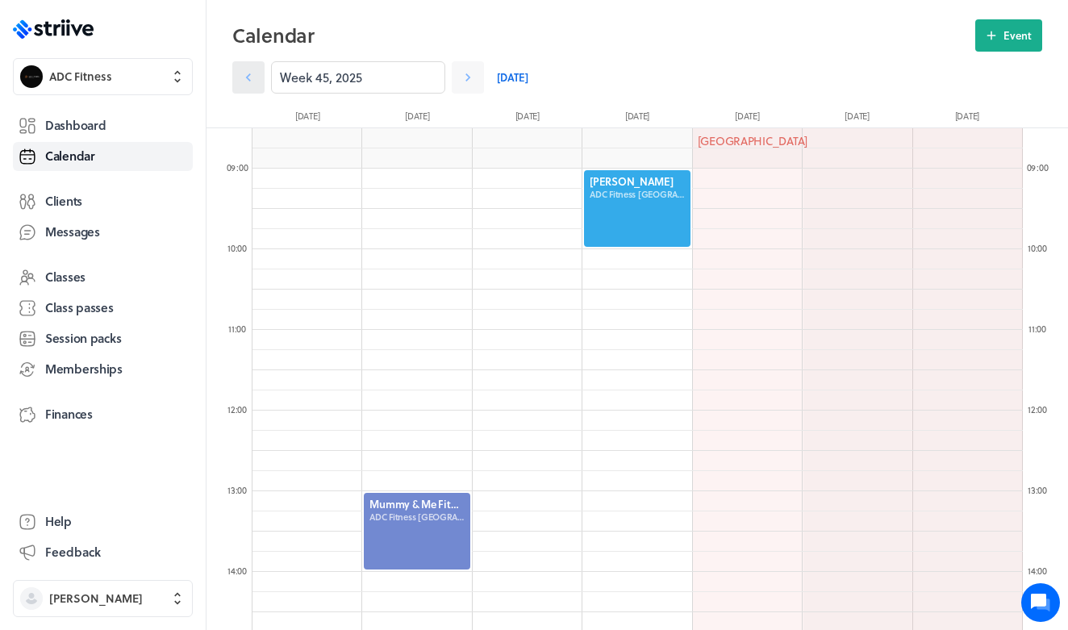
click at [260, 73] on link at bounding box center [248, 77] width 32 height 32
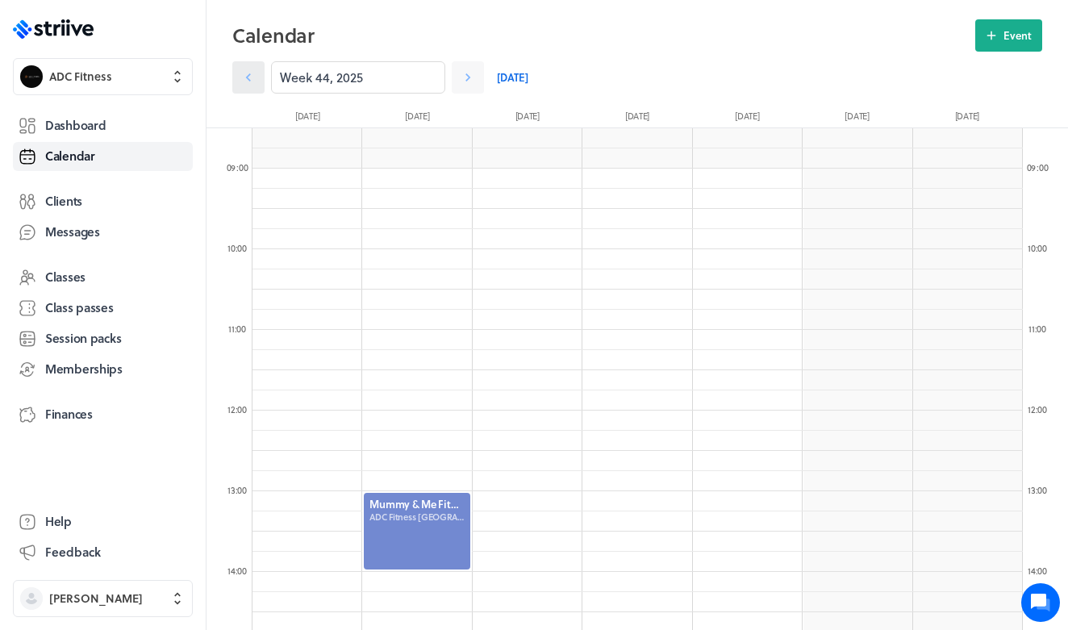
click at [260, 73] on link at bounding box center [248, 77] width 32 height 32
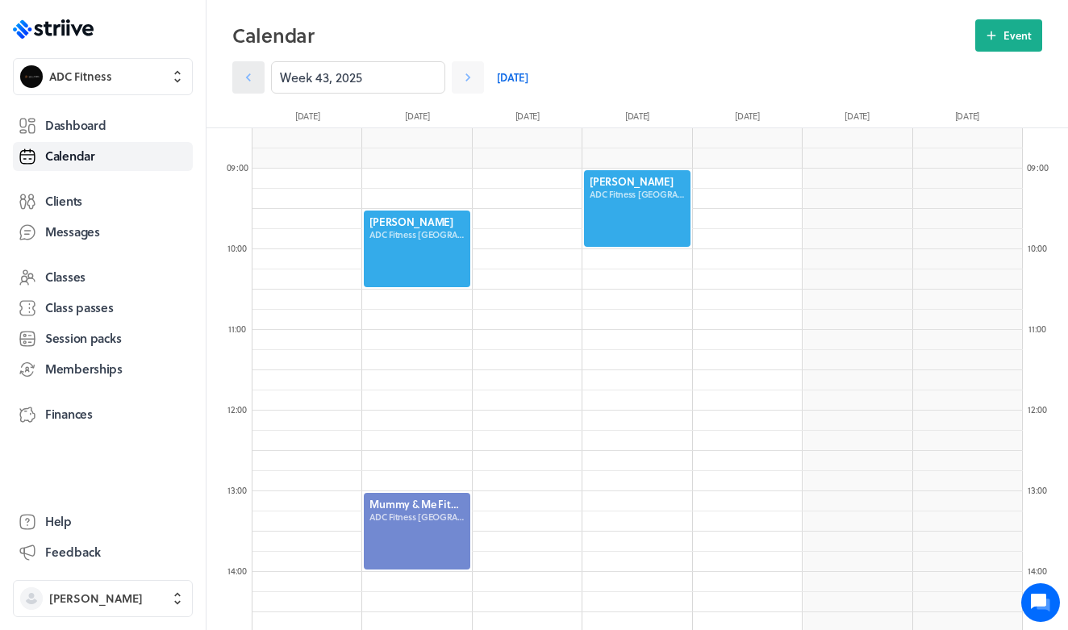
click at [260, 73] on link at bounding box center [248, 77] width 32 height 32
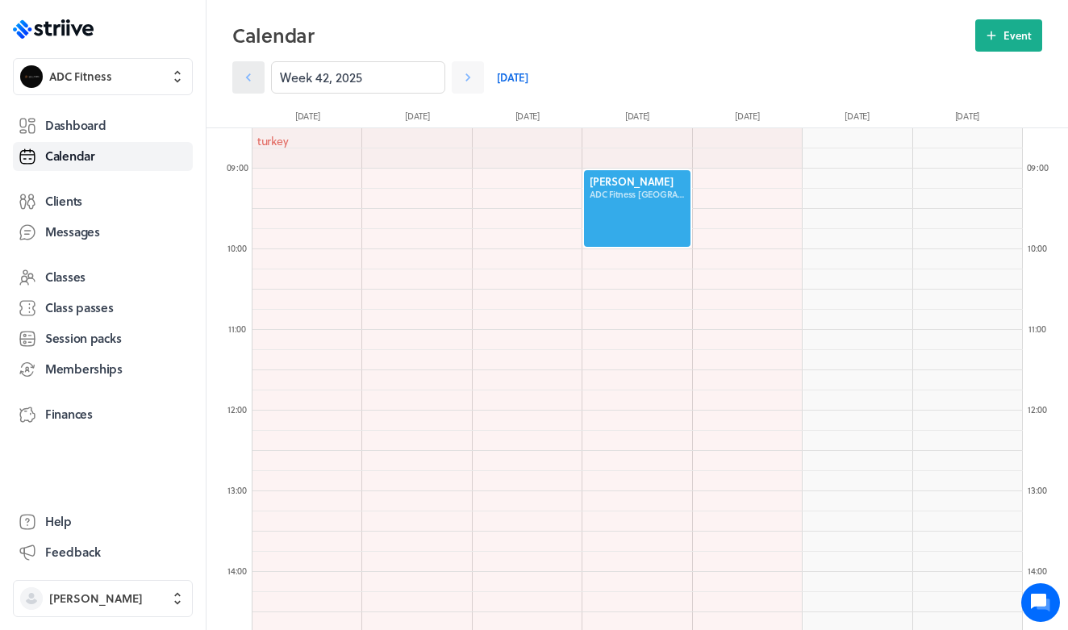
click at [253, 73] on icon at bounding box center [248, 77] width 16 height 16
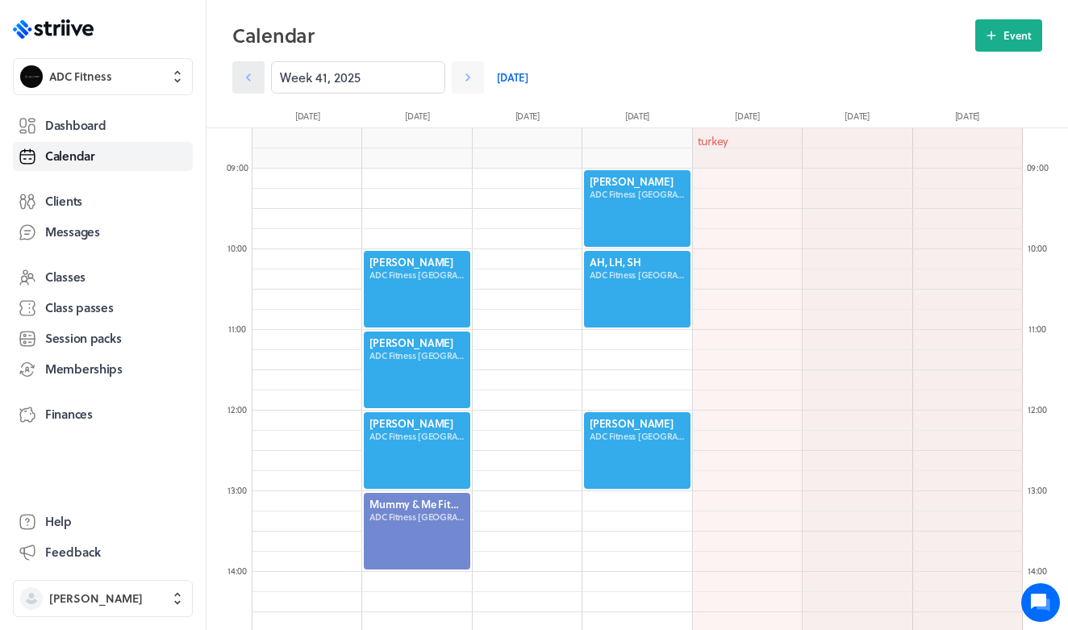
click at [253, 73] on icon at bounding box center [248, 77] width 16 height 16
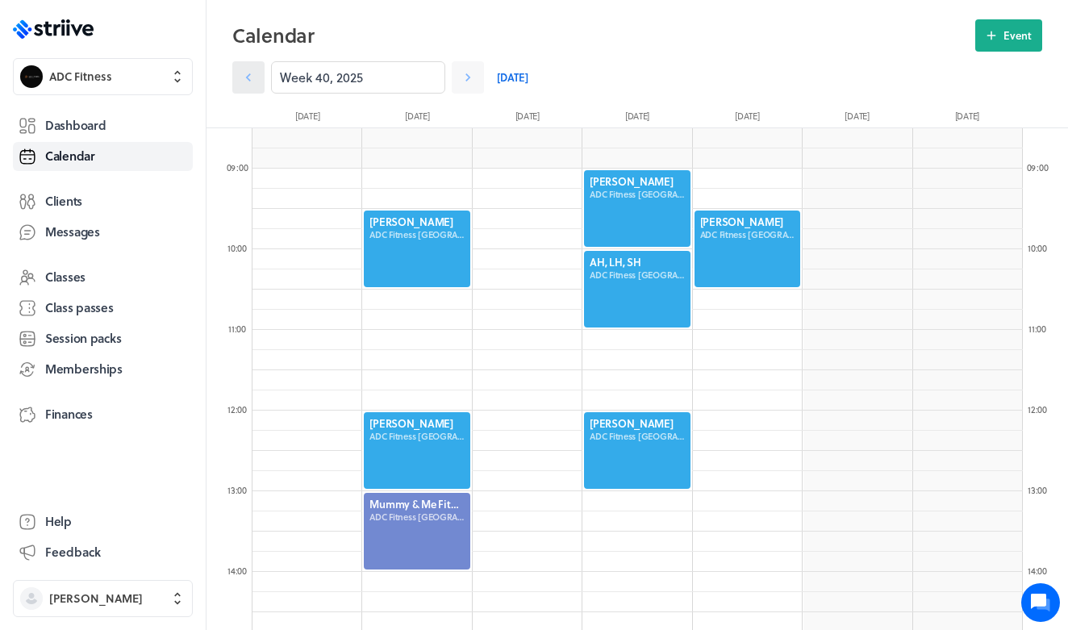
click at [253, 73] on icon at bounding box center [248, 77] width 16 height 16
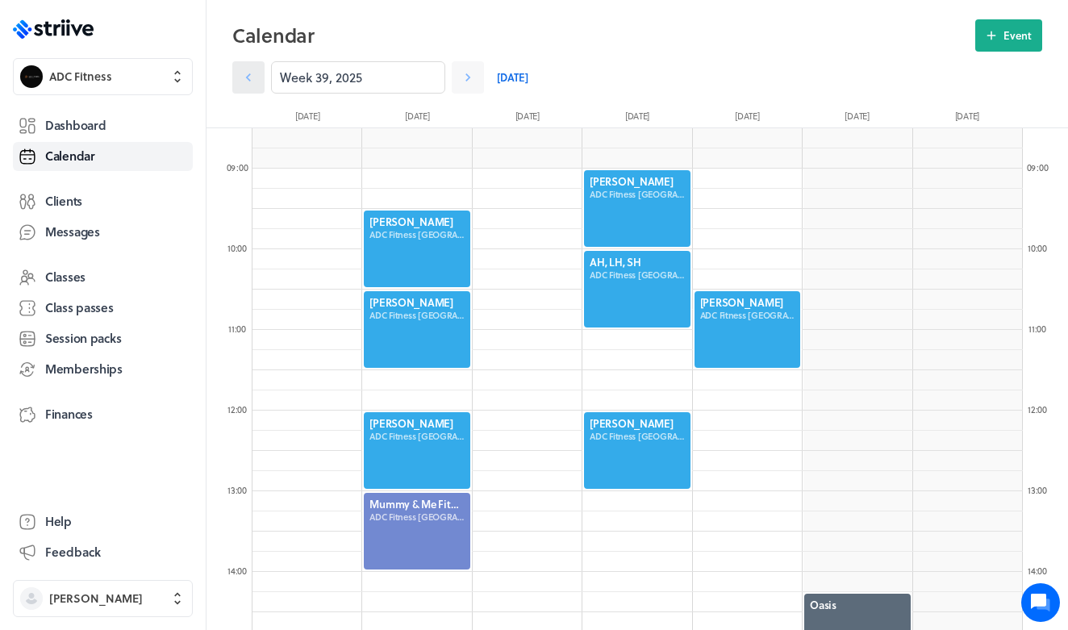
click at [253, 73] on icon at bounding box center [248, 77] width 16 height 16
